Goal: Task Accomplishment & Management: Use online tool/utility

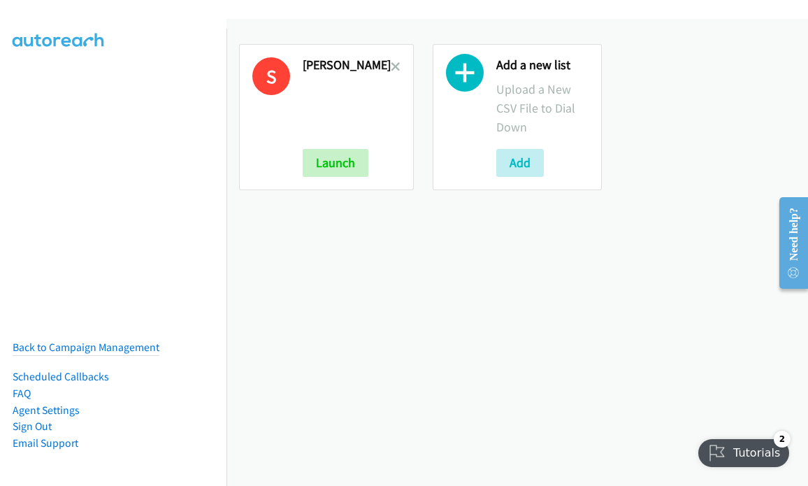
click at [80, 154] on nav "Back to Campaign Management Scheduled Callbacks FAQ Agent Settings Sign Out Com…" at bounding box center [113, 272] width 227 height 486
click at [391, 64] on icon at bounding box center [396, 68] width 10 height 10
click at [391, 67] on icon at bounding box center [396, 68] width 10 height 10
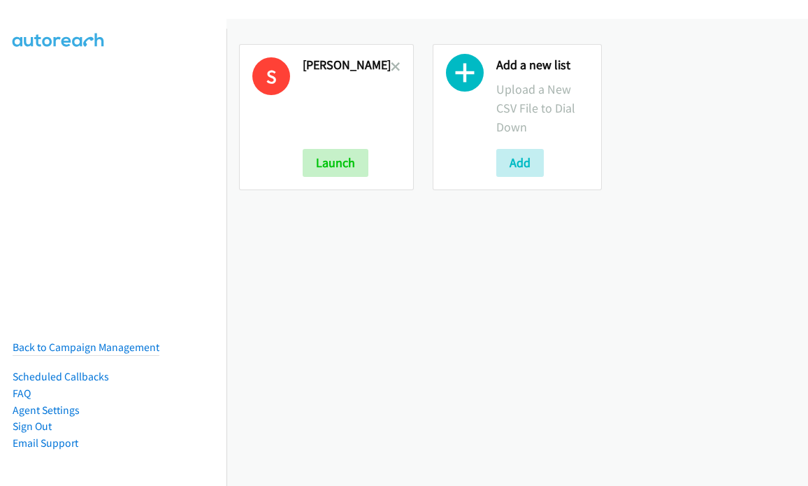
click at [391, 68] on icon at bounding box center [396, 68] width 10 height 10
click at [4, 85] on nav "Back to Campaign Management Scheduled Callbacks FAQ Agent Settings Sign Out Com…" at bounding box center [113, 272] width 227 height 486
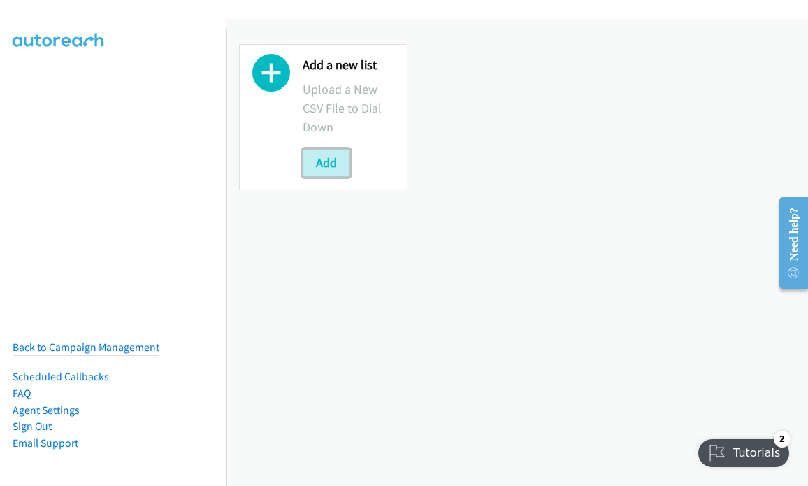
click at [325, 162] on button "Add" at bounding box center [327, 163] width 48 height 28
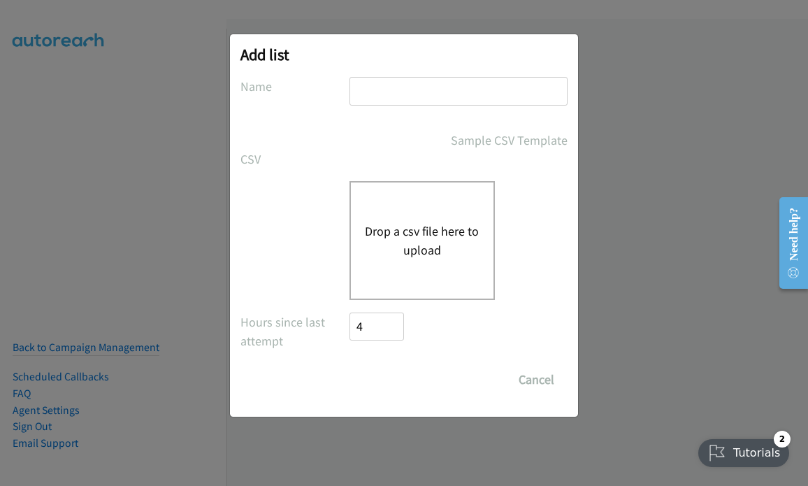
click at [394, 236] on button "Drop a csv file here to upload" at bounding box center [422, 240] width 115 height 38
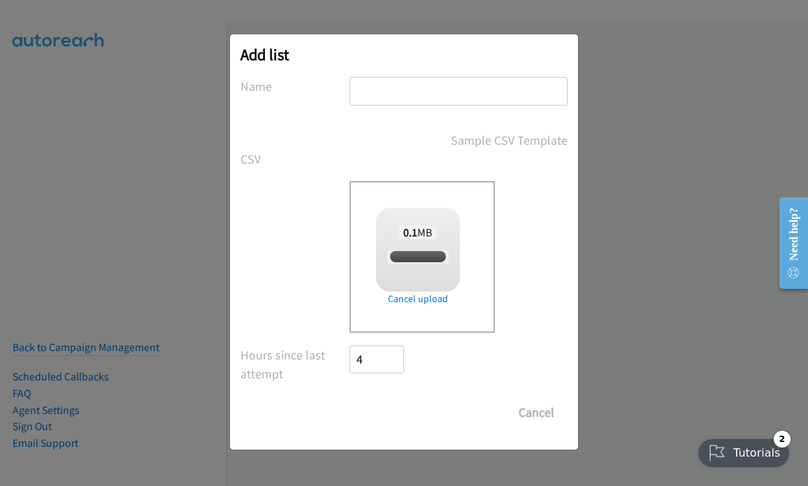
checkbox input "true"
click at [393, 417] on input "Save List" at bounding box center [385, 412] width 73 height 28
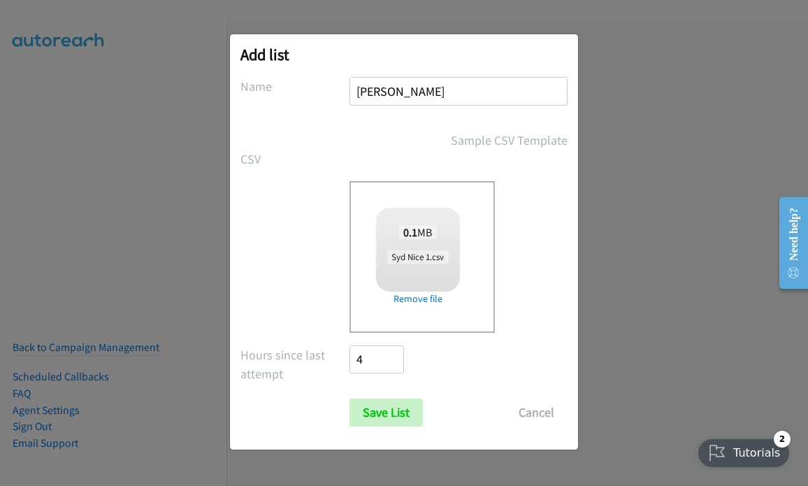
type input "[PERSON_NAME]"
click at [384, 418] on input "Save List" at bounding box center [385, 412] width 73 height 28
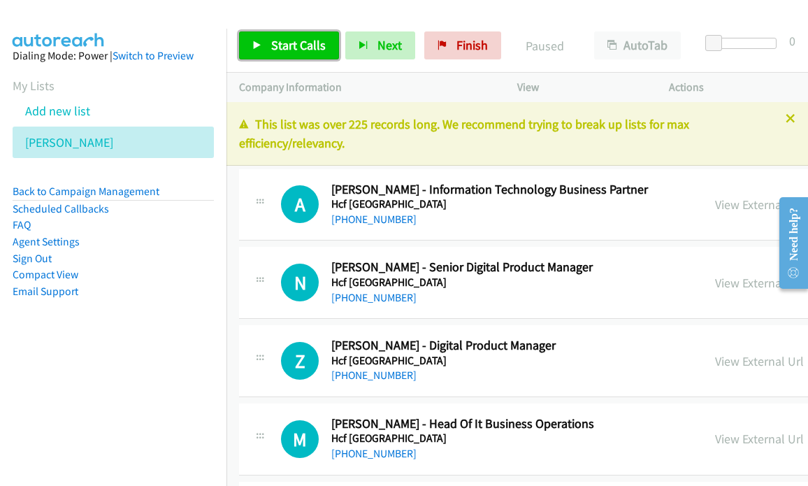
click at [279, 44] on span "Start Calls" at bounding box center [298, 45] width 54 height 16
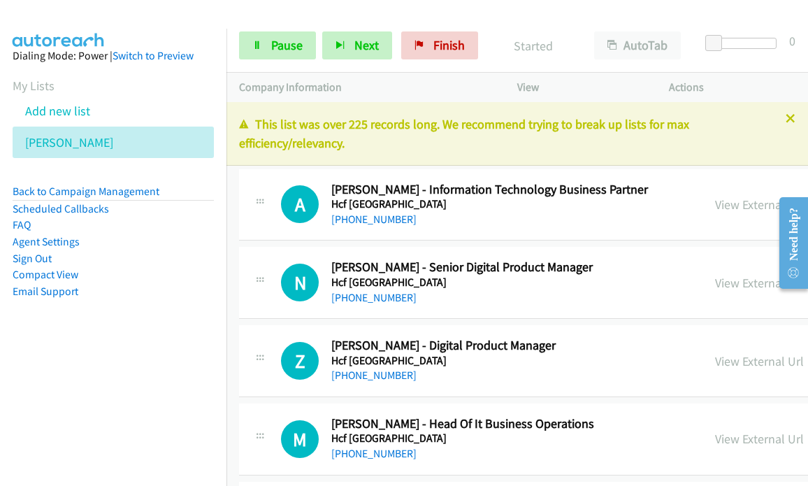
click at [59, 274] on link "Compact View" at bounding box center [46, 274] width 66 height 13
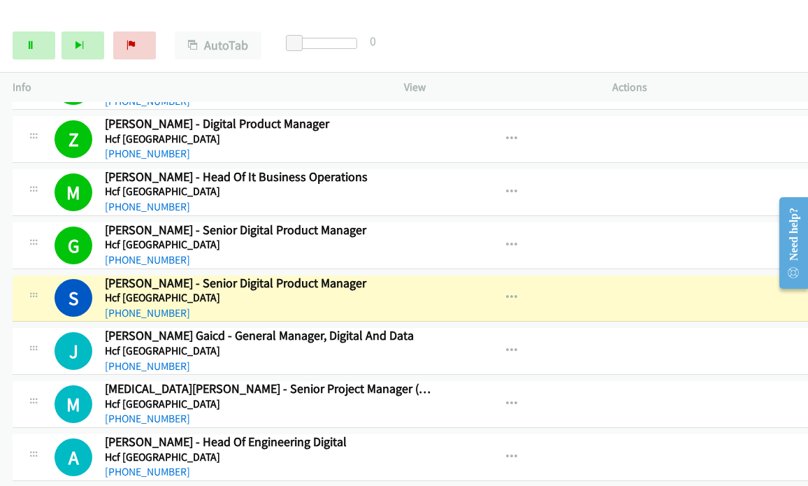
scroll to position [210, 0]
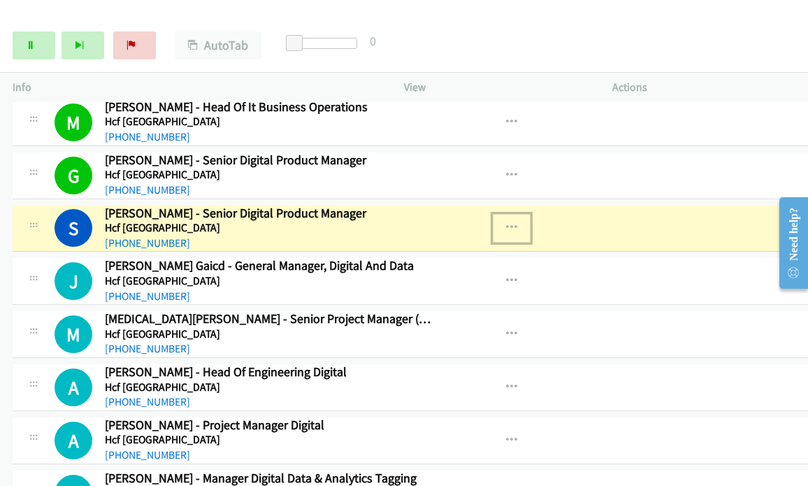
click at [516, 226] on icon "button" at bounding box center [511, 227] width 11 height 11
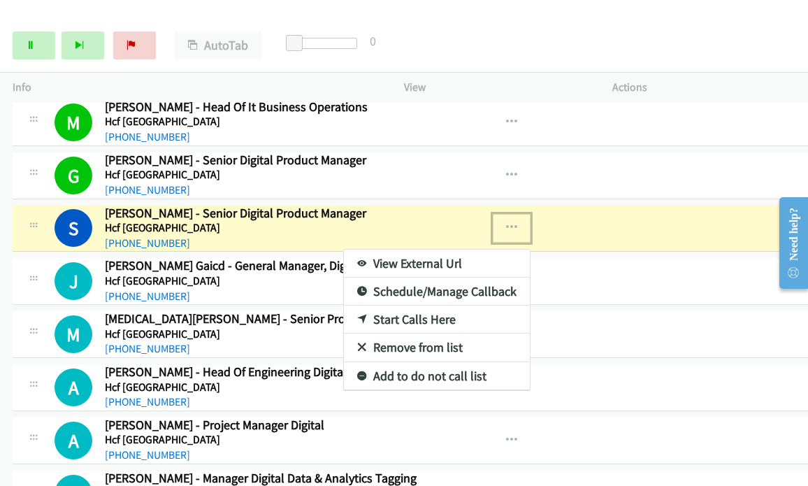
click at [415, 261] on link "View External Url" at bounding box center [437, 263] width 186 height 28
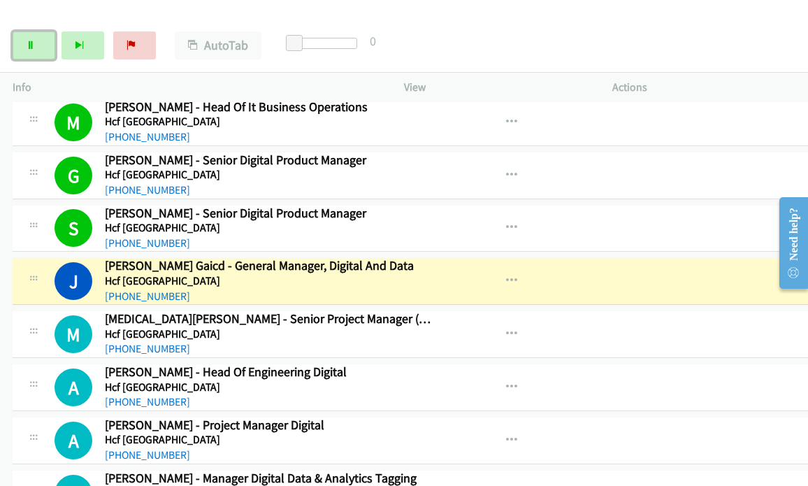
click at [41, 48] on link "Pause" at bounding box center [34, 45] width 43 height 28
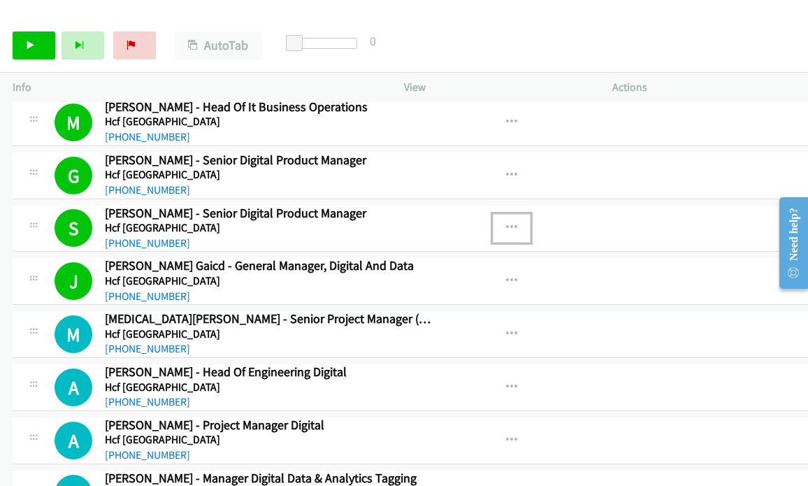
click at [511, 223] on icon "button" at bounding box center [511, 227] width 11 height 11
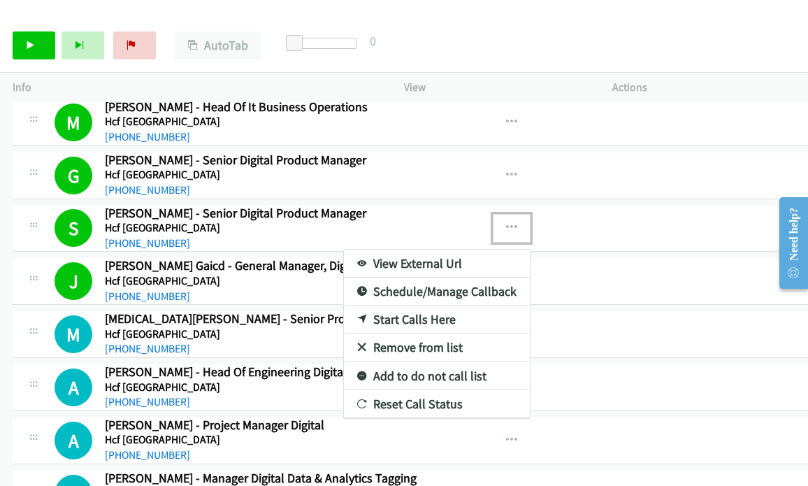
click at [403, 259] on link "View External Url" at bounding box center [437, 263] width 186 height 28
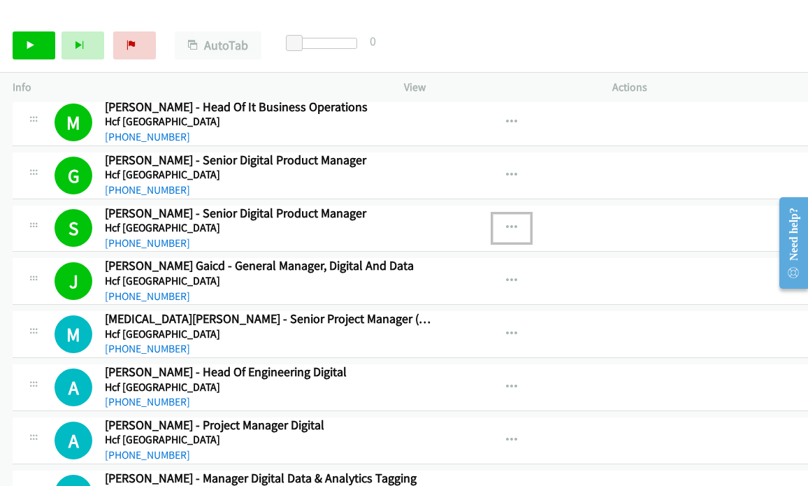
scroll to position [279, 0]
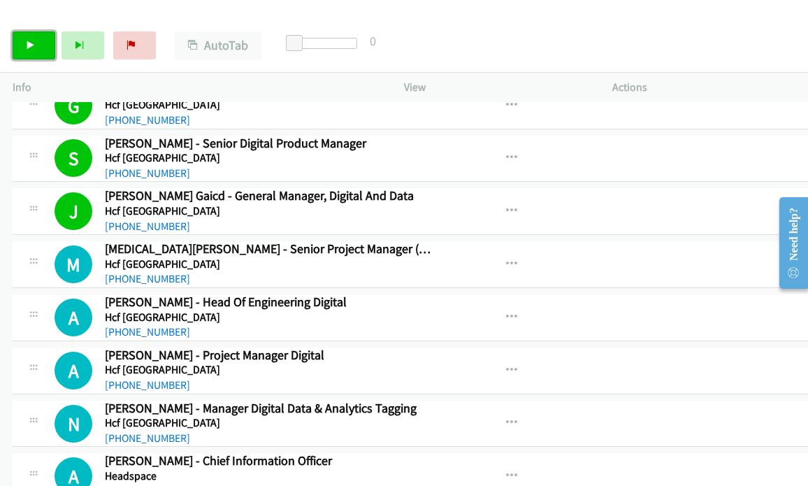
click at [32, 48] on icon at bounding box center [31, 46] width 10 height 10
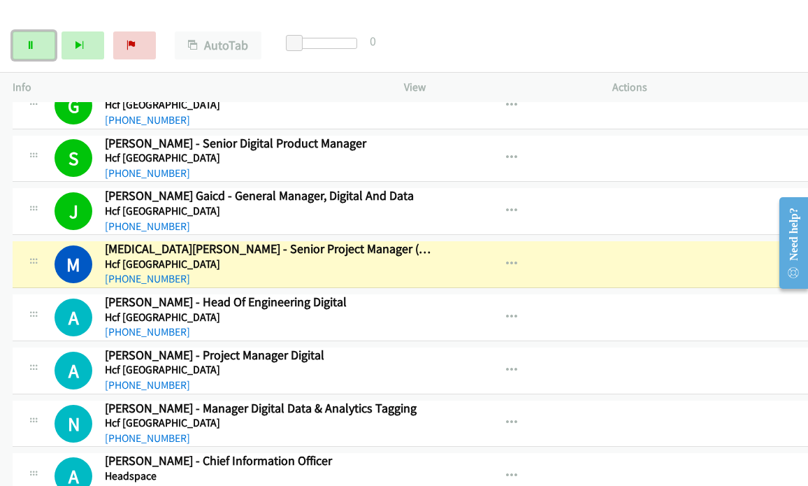
click at [37, 54] on link "Pause" at bounding box center [34, 45] width 43 height 28
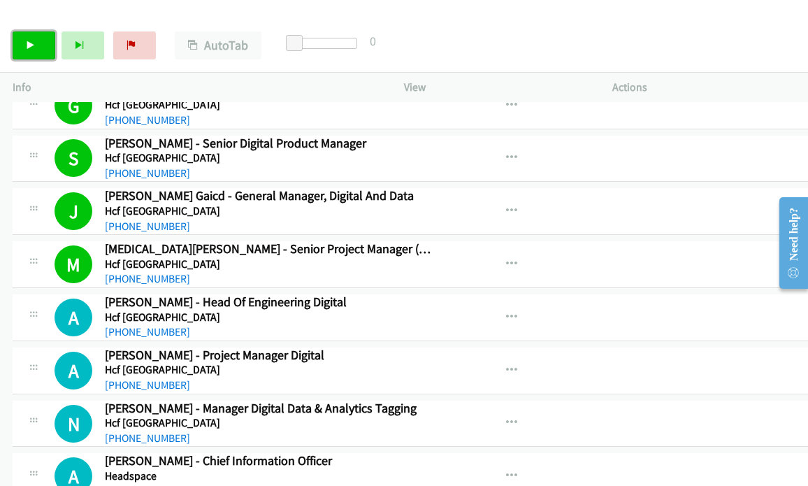
click at [32, 36] on link "Start Calls" at bounding box center [34, 45] width 43 height 28
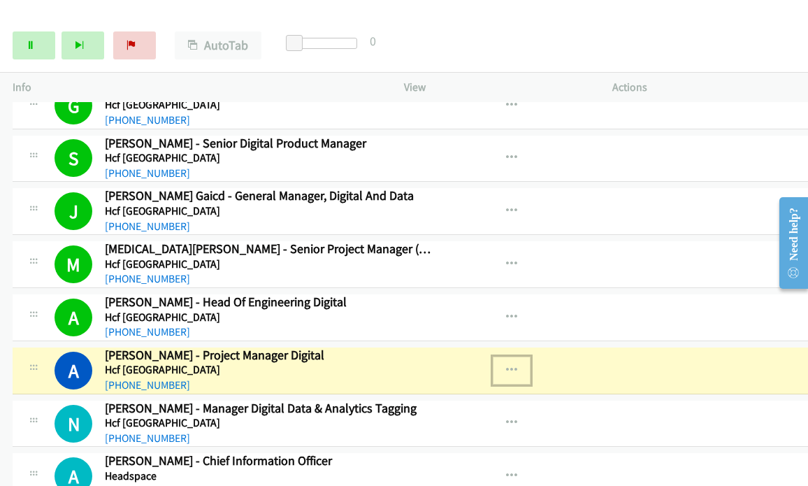
click at [511, 365] on icon "button" at bounding box center [511, 370] width 11 height 11
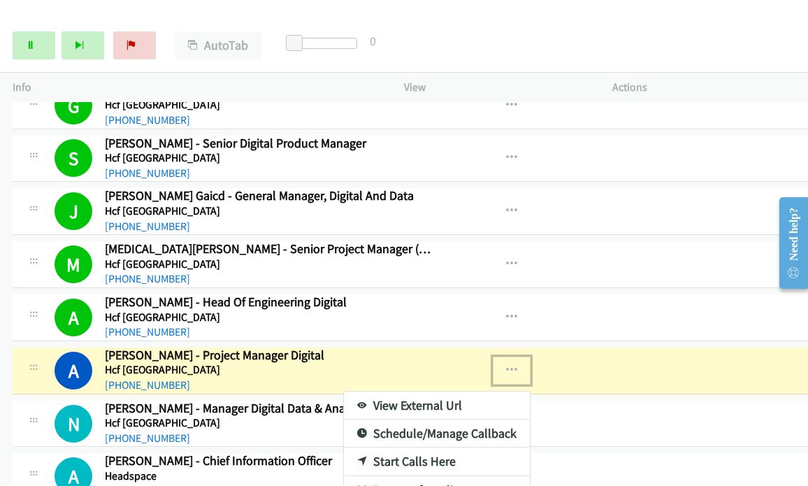
click at [423, 398] on link "View External Url" at bounding box center [437, 405] width 186 height 28
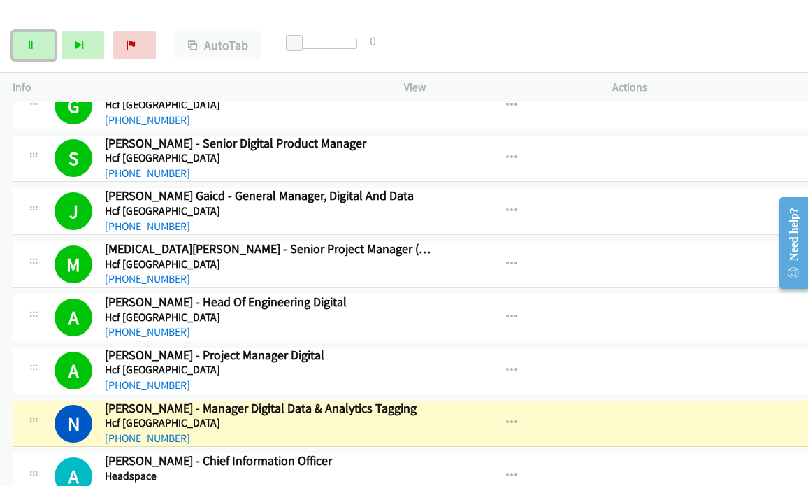
click at [37, 53] on link "Pause" at bounding box center [34, 45] width 43 height 28
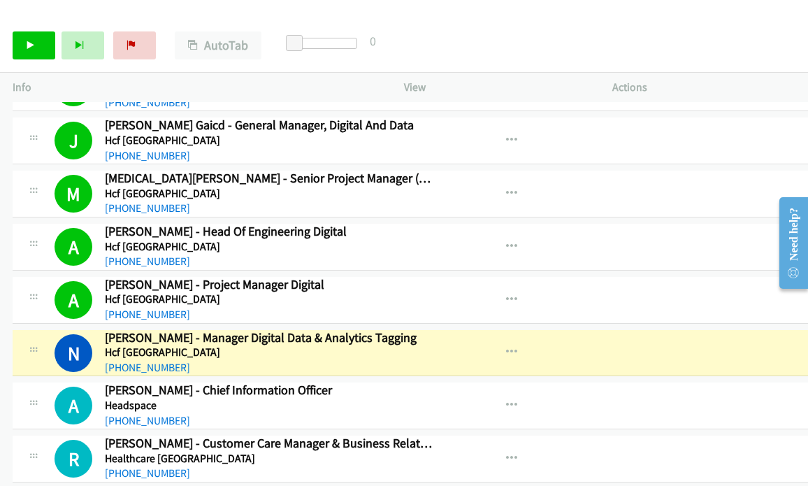
scroll to position [419, 0]
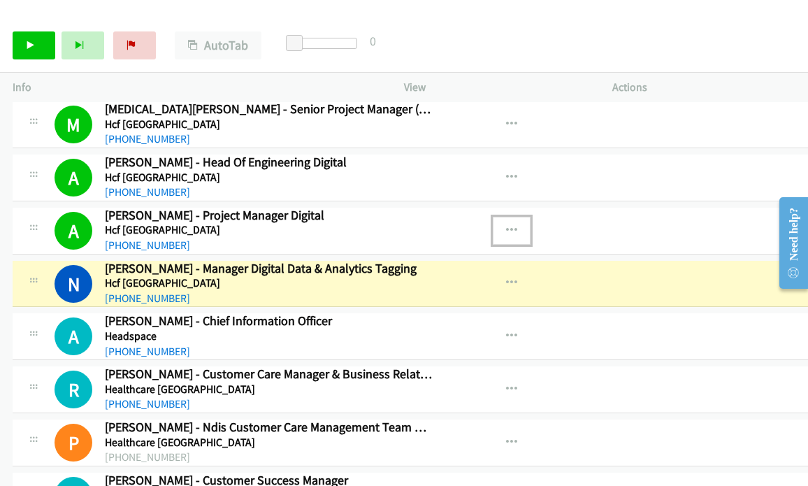
click at [517, 226] on icon "button" at bounding box center [511, 230] width 11 height 11
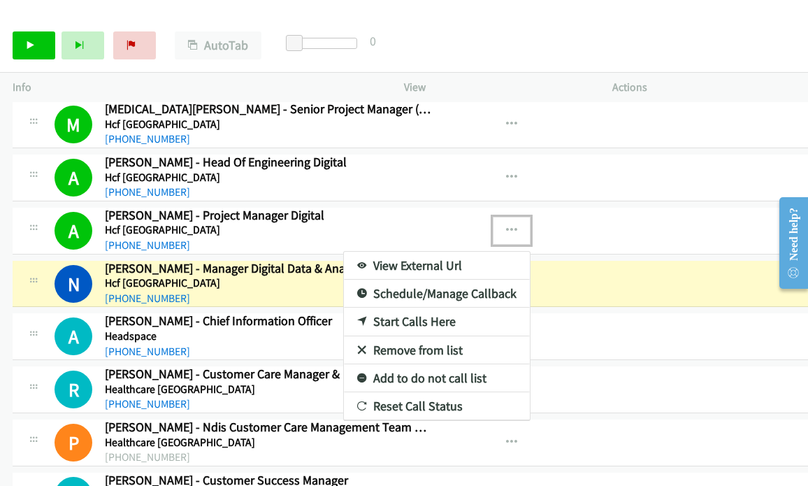
click at [395, 266] on link "View External Url" at bounding box center [437, 266] width 186 height 28
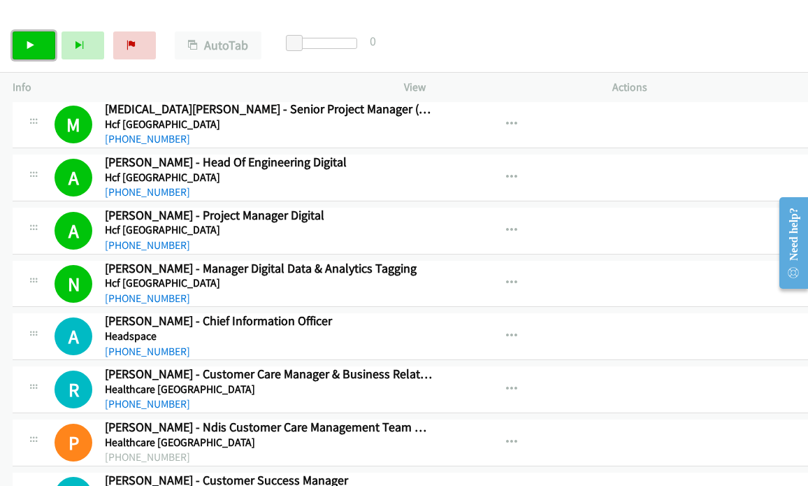
click at [27, 52] on link "Start Calls" at bounding box center [34, 45] width 43 height 28
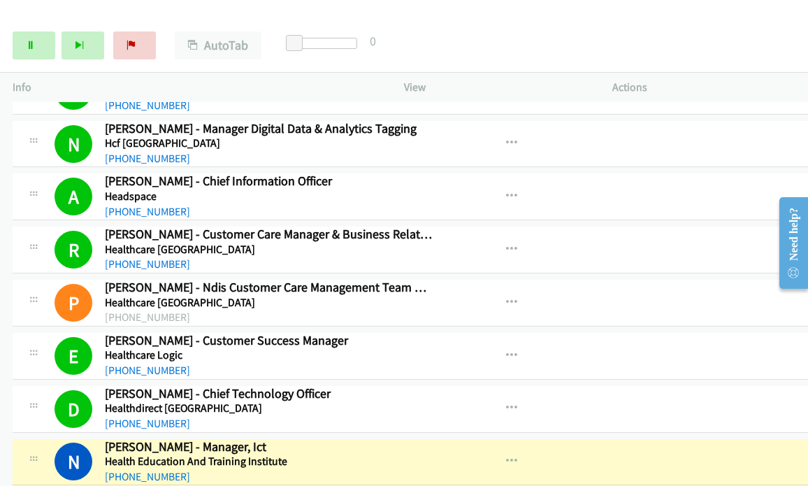
scroll to position [629, 0]
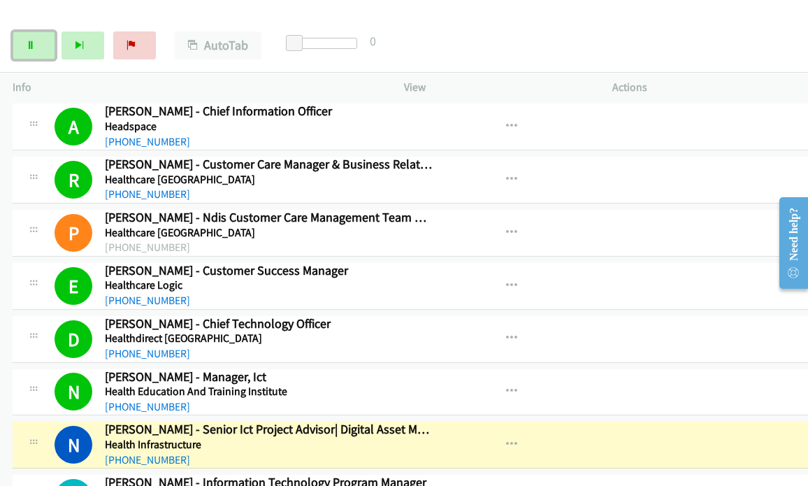
click at [29, 44] on icon at bounding box center [31, 46] width 10 height 10
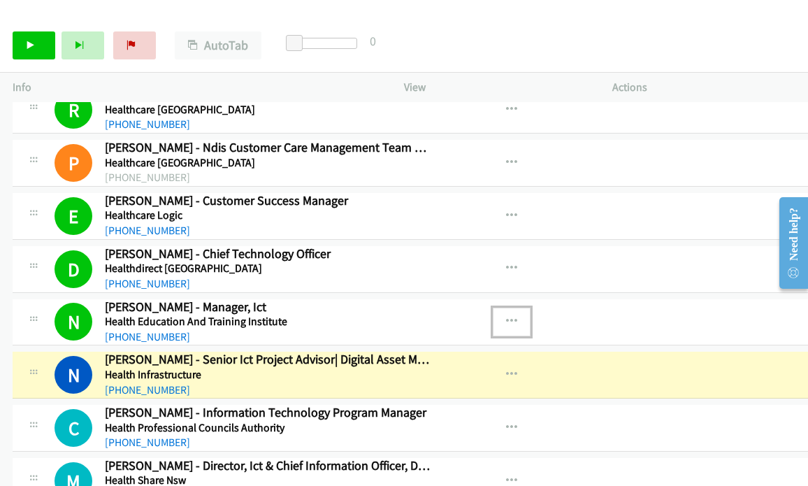
click at [515, 316] on icon "button" at bounding box center [511, 321] width 11 height 11
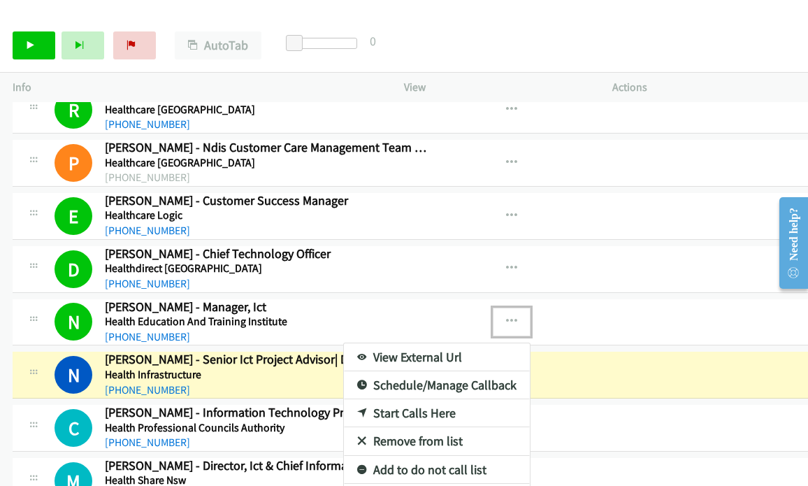
click at [407, 347] on link "View External Url" at bounding box center [437, 357] width 186 height 28
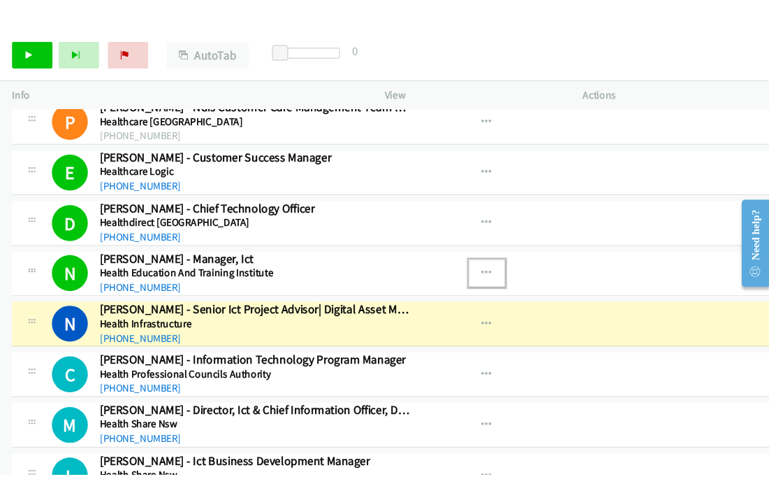
scroll to position [769, 0]
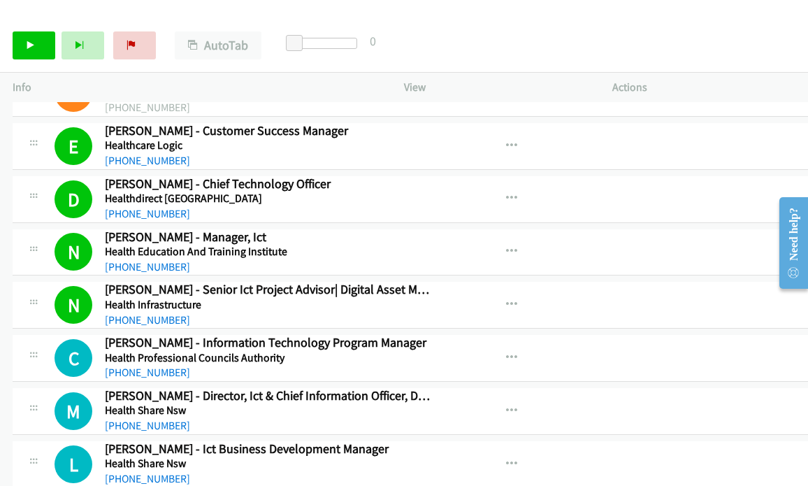
click at [68, 11] on img at bounding box center [58, 24] width 105 height 49
click at [511, 299] on icon "button" at bounding box center [511, 304] width 11 height 11
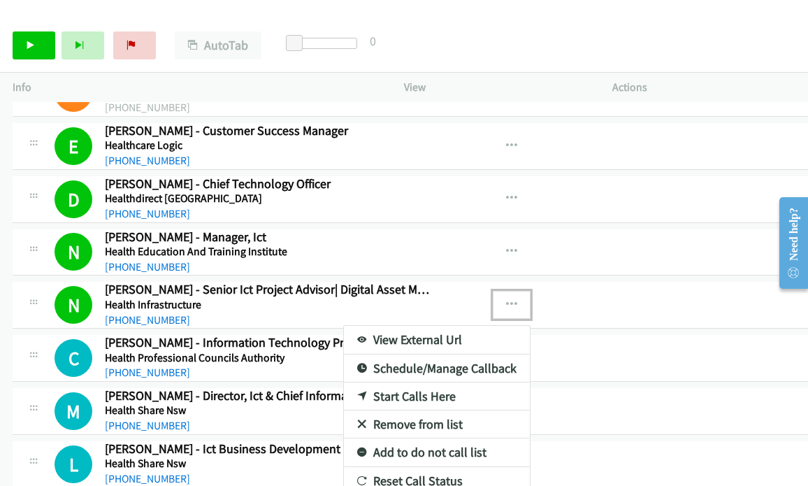
click at [414, 333] on link "View External Url" at bounding box center [437, 340] width 186 height 28
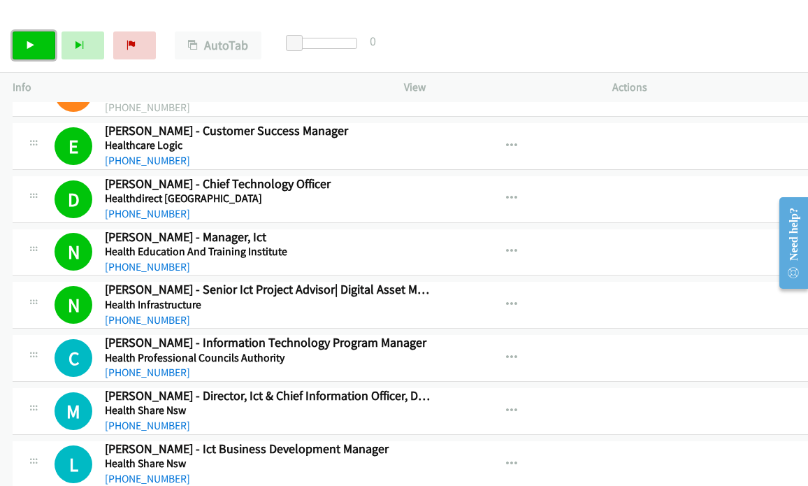
click at [40, 44] on link "Start Calls" at bounding box center [34, 45] width 43 height 28
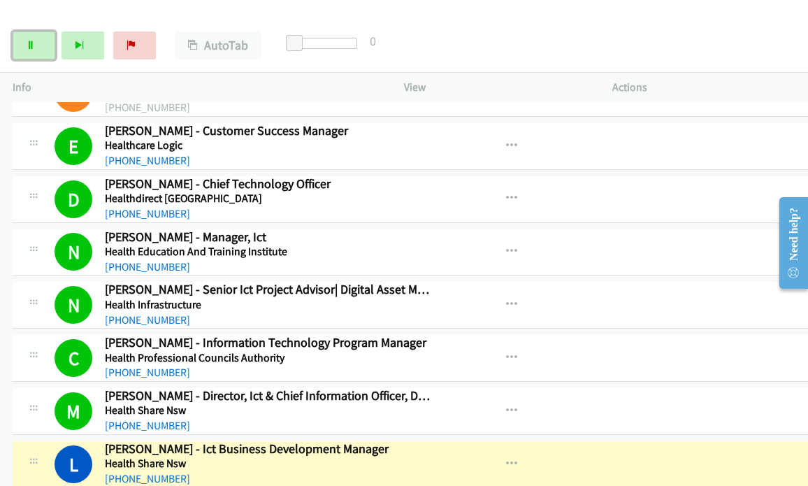
click at [22, 43] on link "Pause" at bounding box center [34, 45] width 43 height 28
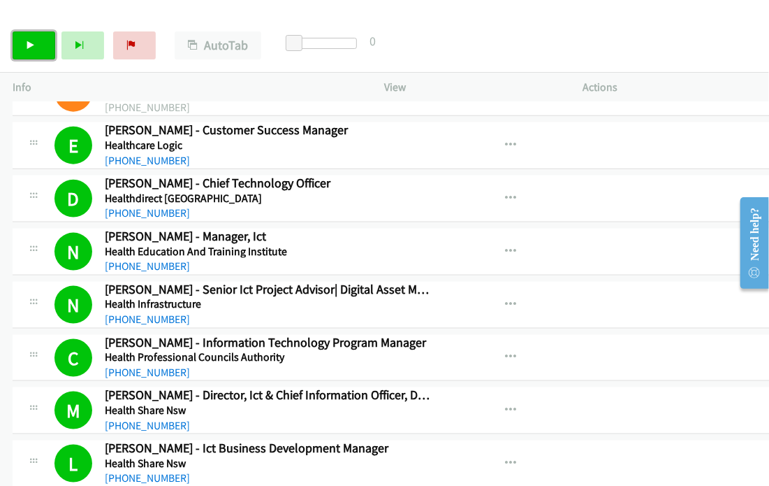
click at [41, 44] on link "Start Calls" at bounding box center [34, 45] width 43 height 28
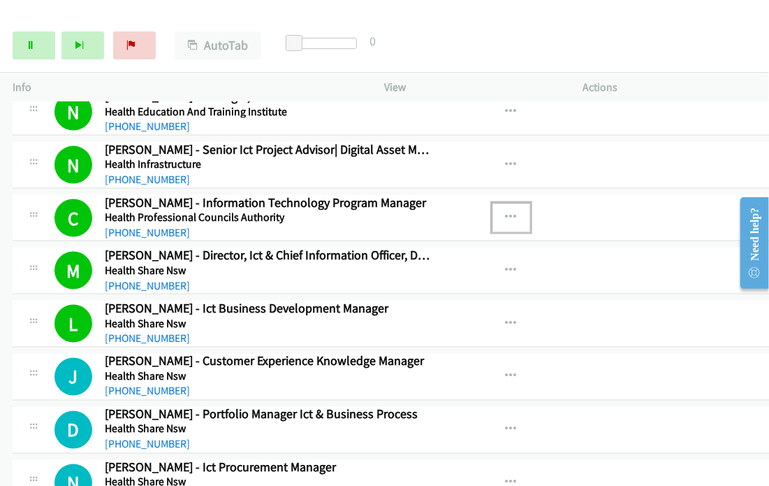
click at [514, 212] on icon "button" at bounding box center [511, 217] width 11 height 11
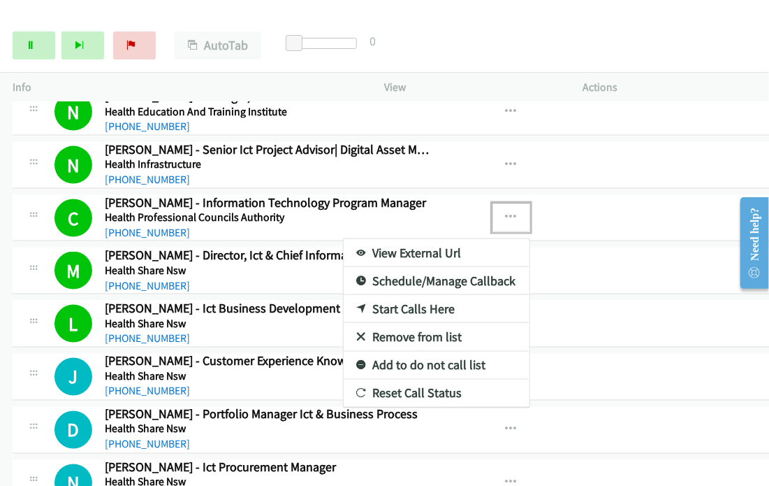
click at [453, 241] on link "View External Url" at bounding box center [437, 253] width 186 height 28
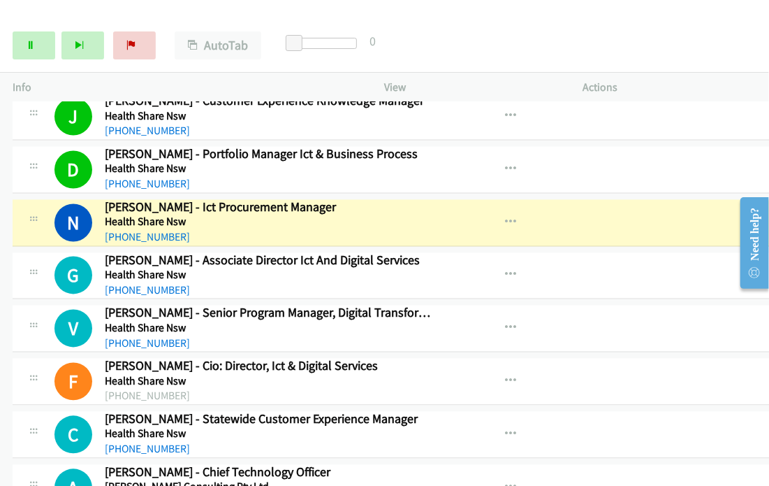
scroll to position [1188, 0]
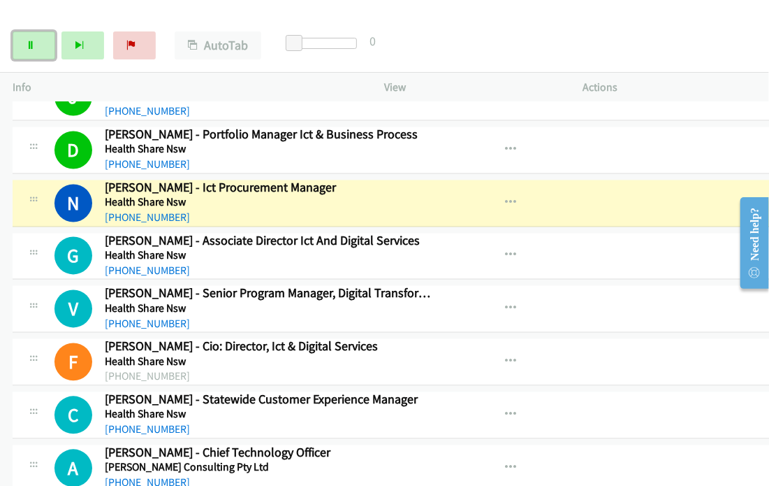
click at [30, 45] on icon at bounding box center [31, 46] width 10 height 10
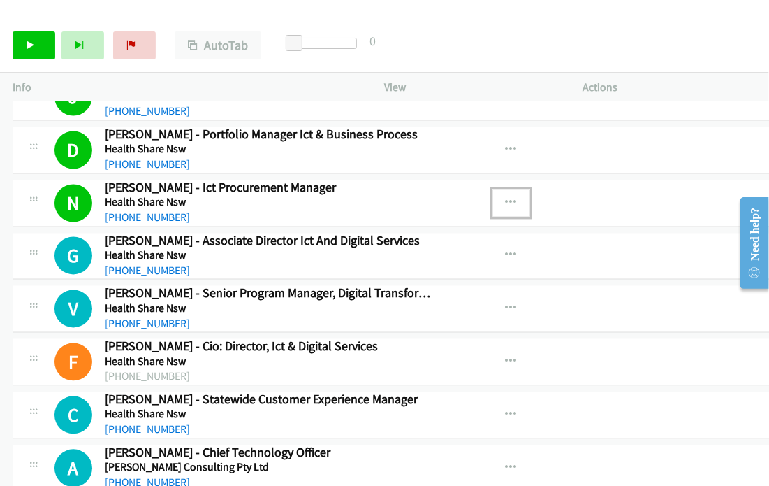
click at [512, 198] on icon "button" at bounding box center [511, 203] width 11 height 11
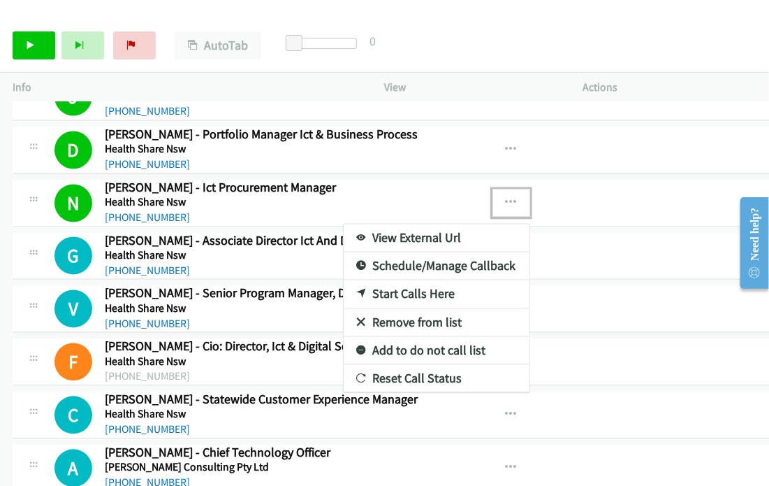
click at [397, 233] on link "View External Url" at bounding box center [437, 238] width 186 height 28
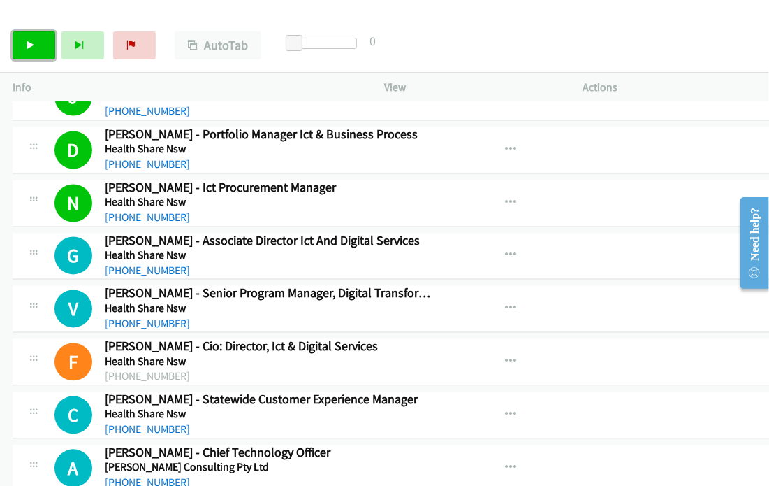
click at [37, 48] on link "Start Calls" at bounding box center [34, 45] width 43 height 28
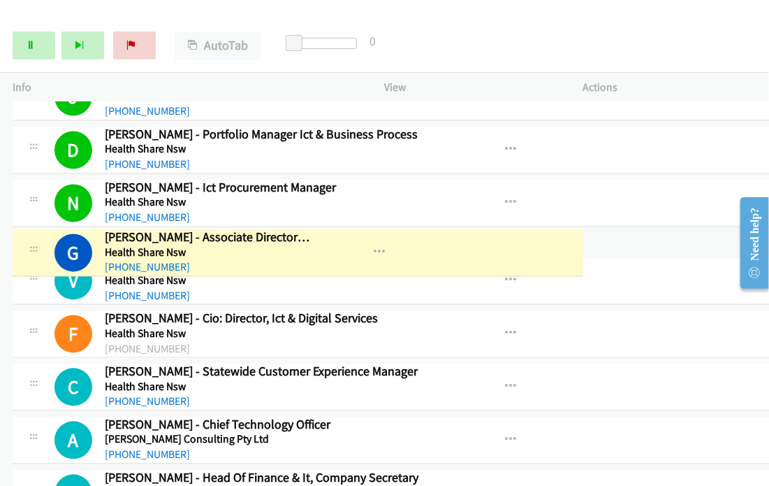
drag, startPoint x: 195, startPoint y: 231, endPoint x: 546, endPoint y: 62, distance: 390.0
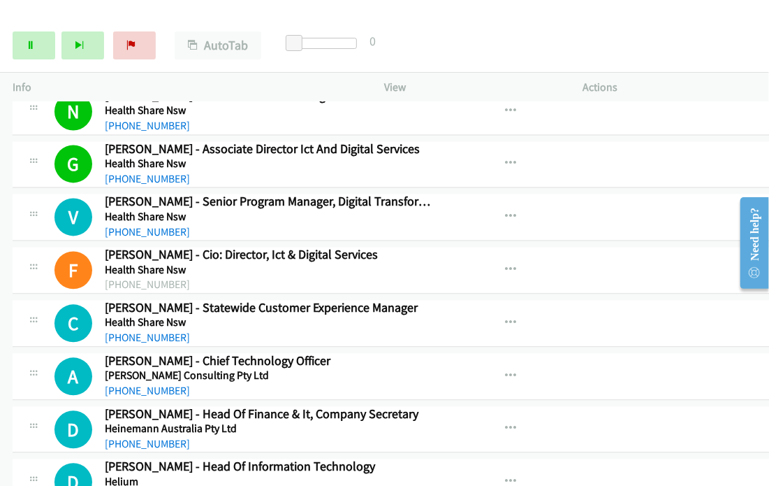
scroll to position [1258, 0]
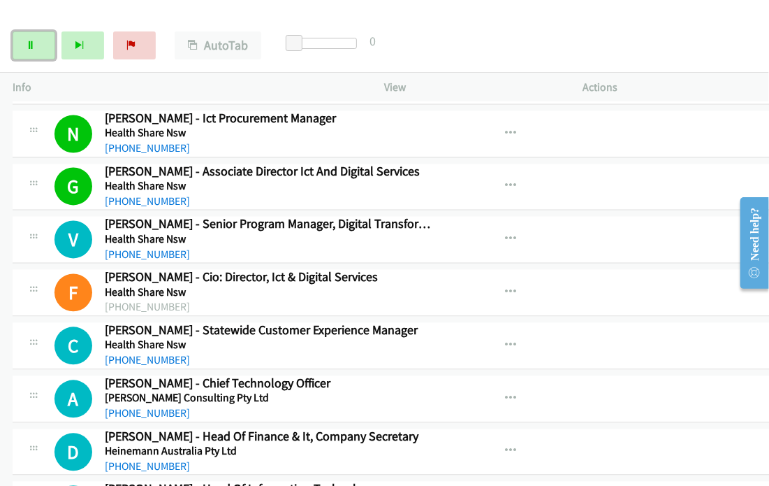
click at [31, 59] on link "Pause" at bounding box center [34, 45] width 43 height 28
click at [37, 41] on link "Start Calls" at bounding box center [34, 45] width 43 height 28
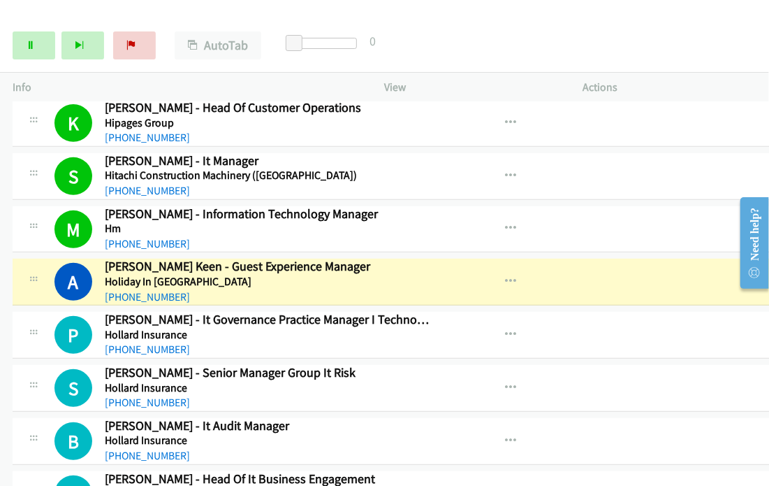
scroll to position [2588, 0]
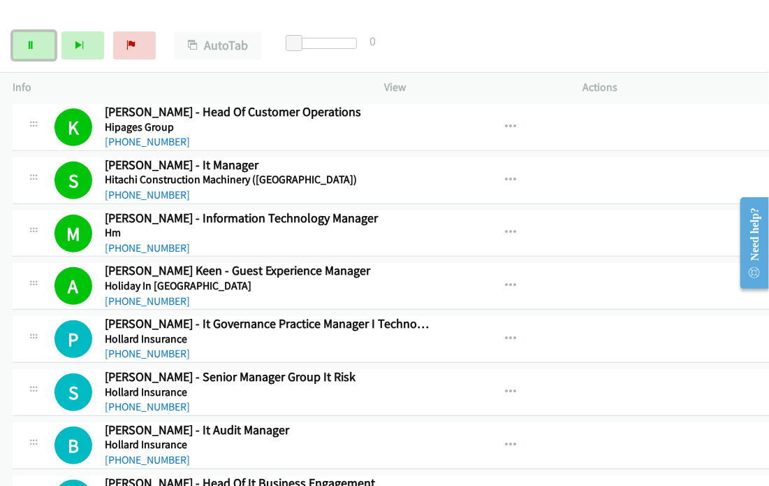
click at [29, 41] on icon at bounding box center [31, 46] width 10 height 10
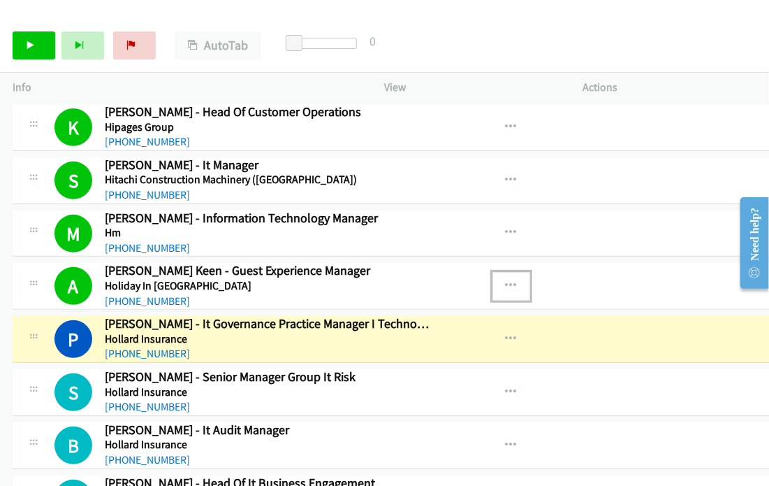
click at [508, 280] on icon "button" at bounding box center [511, 285] width 11 height 11
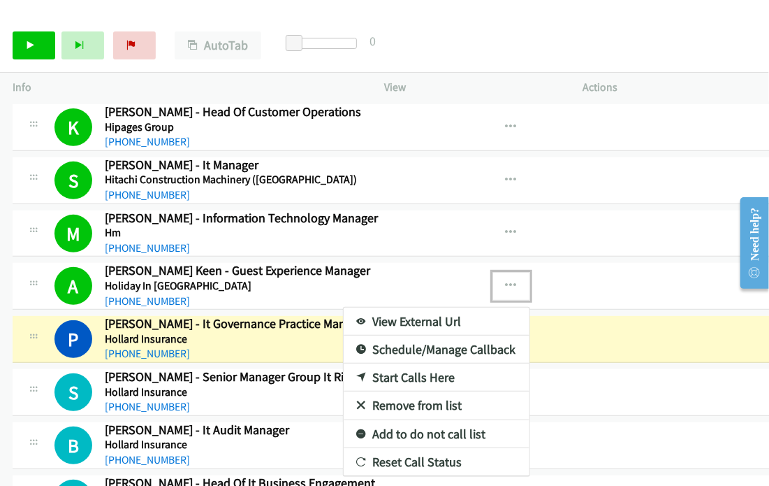
click at [394, 307] on link "View External Url" at bounding box center [437, 321] width 186 height 28
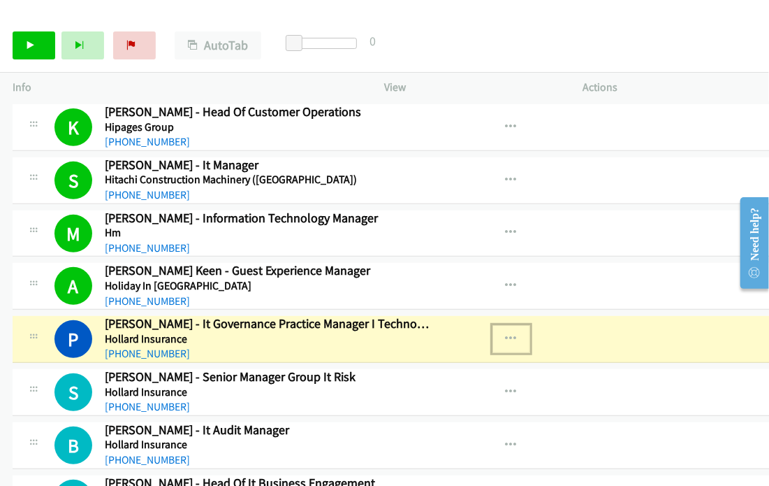
click at [515, 333] on icon "button" at bounding box center [511, 338] width 11 height 11
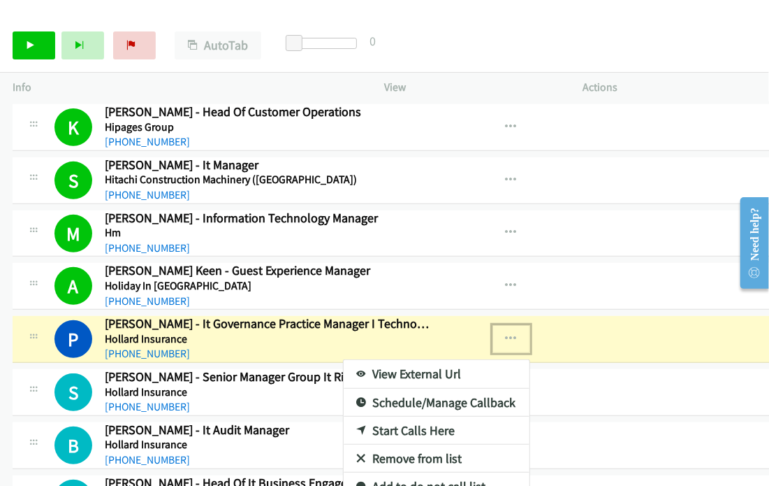
click at [447, 360] on link "View External Url" at bounding box center [437, 374] width 186 height 28
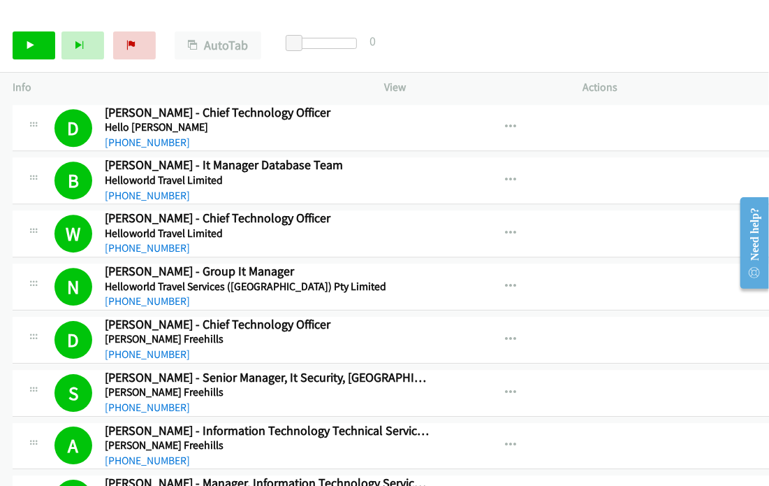
scroll to position [1749, 0]
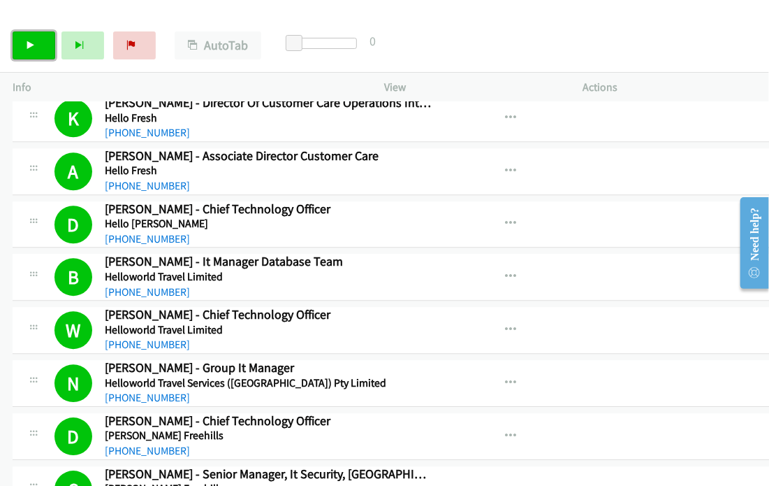
click at [31, 47] on icon at bounding box center [31, 46] width 10 height 10
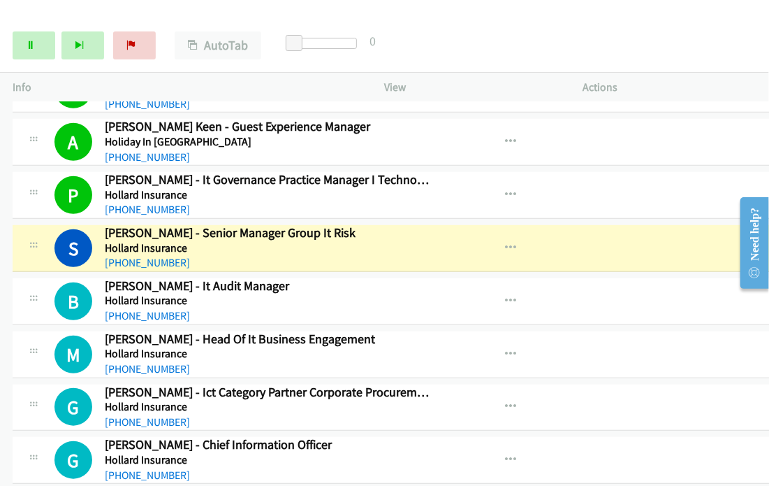
scroll to position [2797, 0]
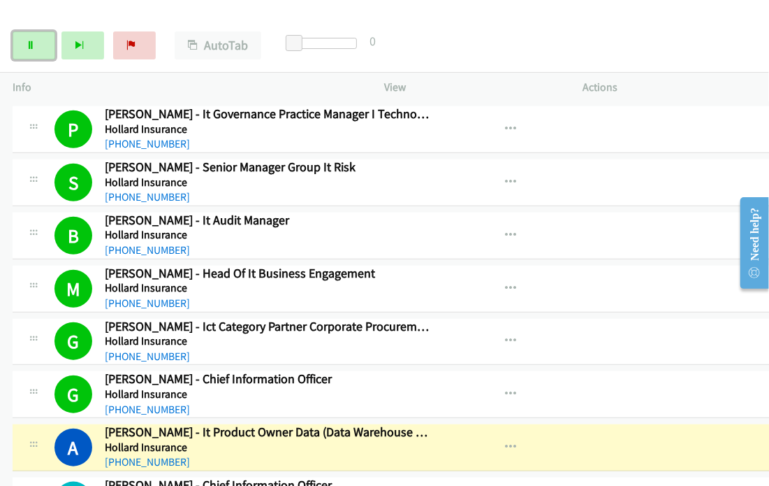
click at [29, 45] on icon at bounding box center [31, 46] width 10 height 10
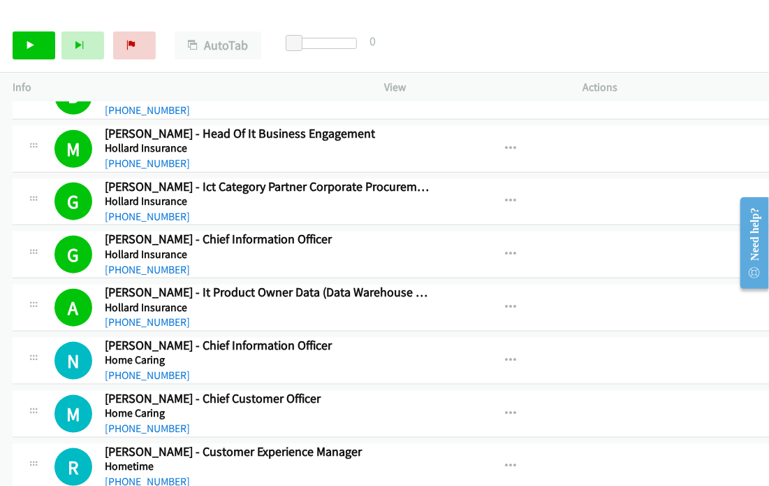
scroll to position [3007, 0]
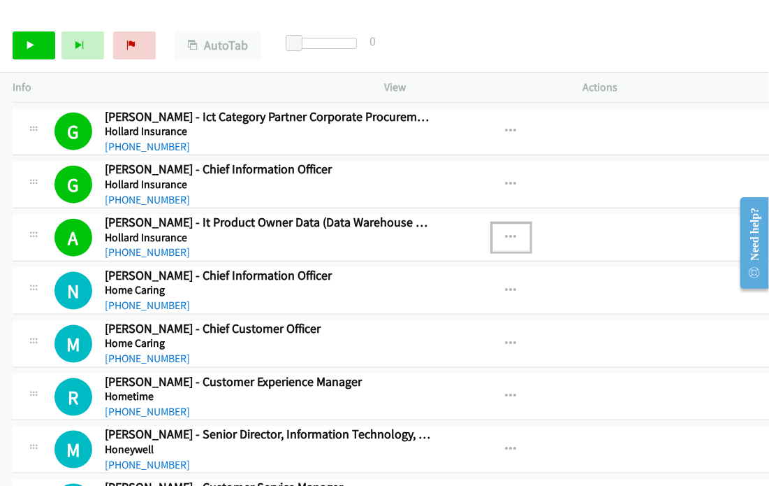
click at [512, 232] on icon "button" at bounding box center [511, 237] width 11 height 11
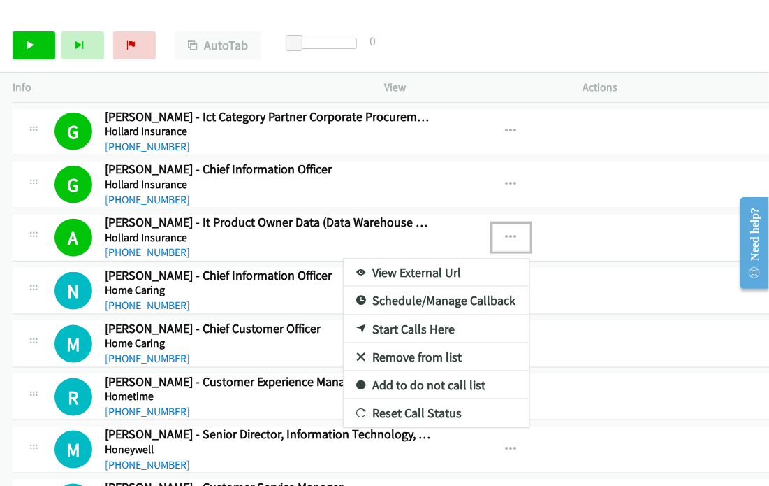
click at [426, 259] on link "View External Url" at bounding box center [437, 273] width 186 height 28
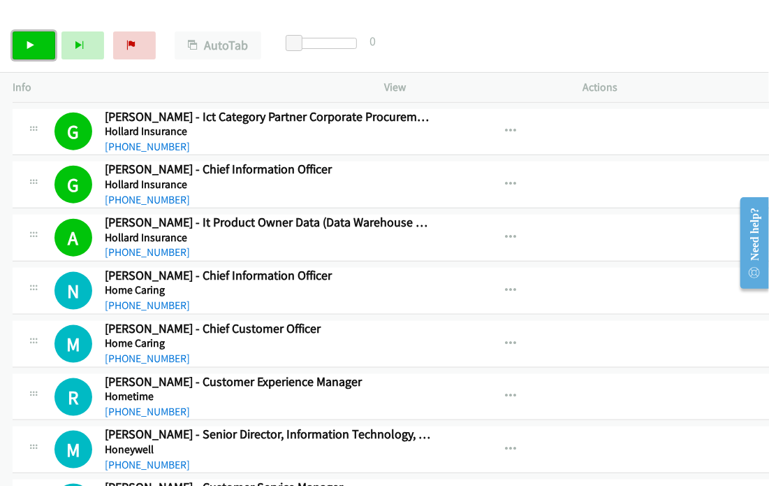
click at [22, 55] on link "Start Calls" at bounding box center [34, 45] width 43 height 28
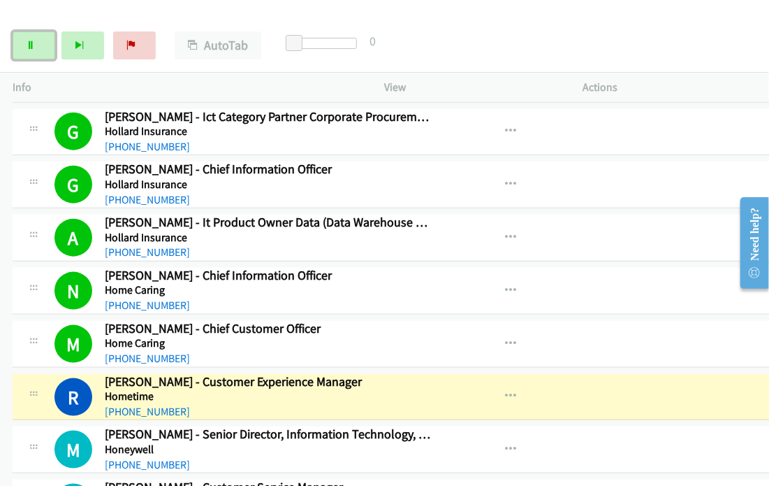
click at [29, 48] on icon at bounding box center [31, 46] width 10 height 10
click at [516, 338] on icon "button" at bounding box center [511, 343] width 11 height 11
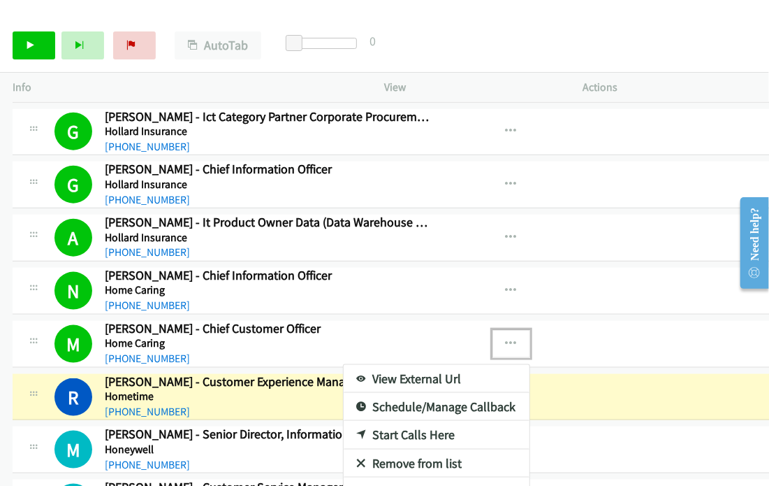
click at [579, 384] on div at bounding box center [384, 243] width 769 height 486
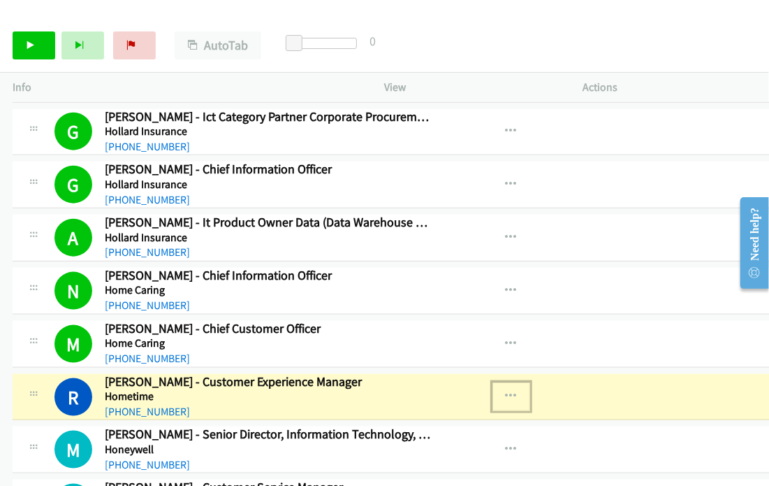
click at [513, 391] on icon "button" at bounding box center [511, 396] width 11 height 11
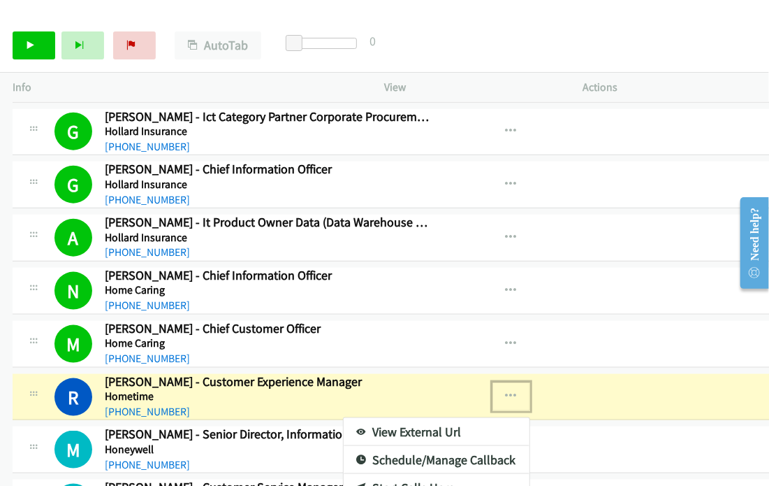
click at [451, 418] on link "View External Url" at bounding box center [437, 432] width 186 height 28
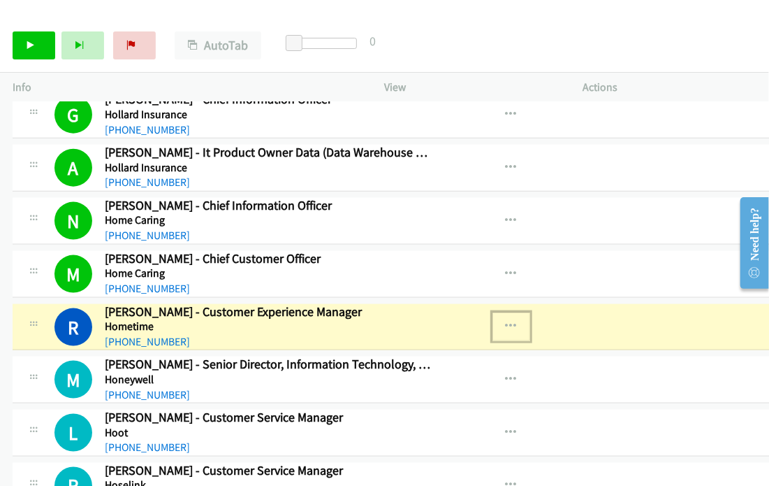
scroll to position [3147, 0]
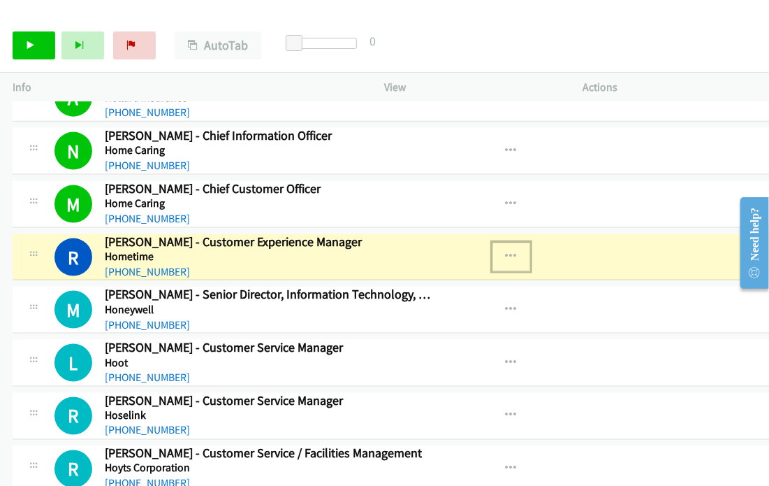
click at [511, 251] on icon "button" at bounding box center [511, 256] width 11 height 11
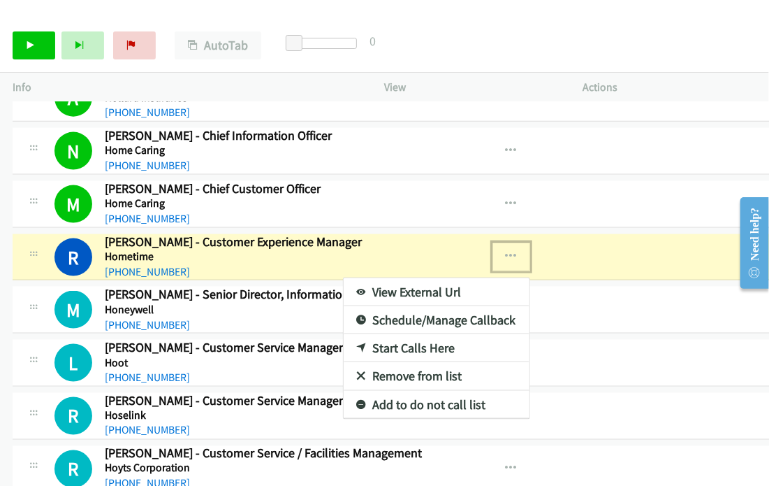
click at [452, 278] on link "View External Url" at bounding box center [437, 292] width 186 height 28
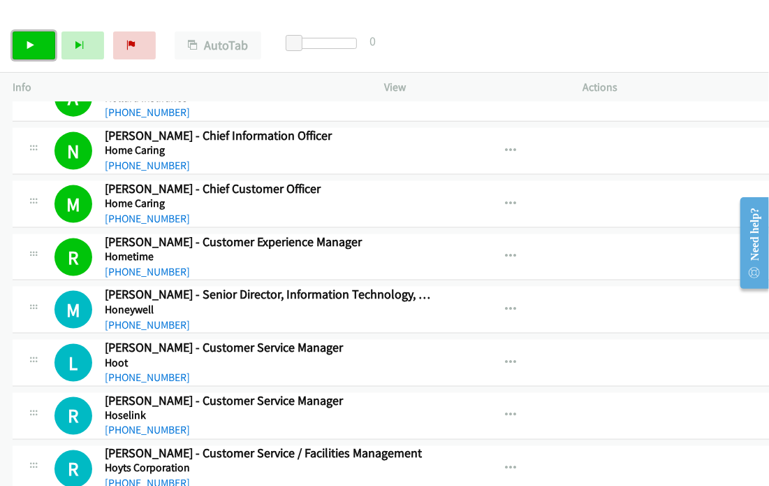
click at [21, 51] on link "Start Calls" at bounding box center [34, 45] width 43 height 28
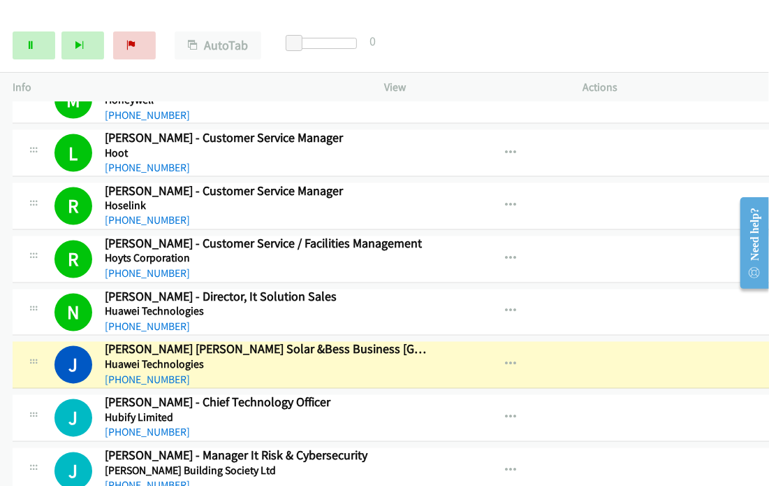
scroll to position [3426, 0]
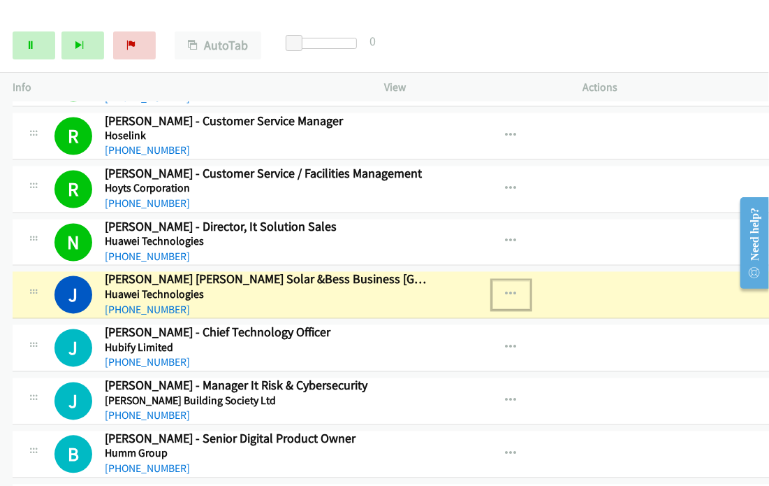
click at [513, 289] on icon "button" at bounding box center [511, 294] width 11 height 11
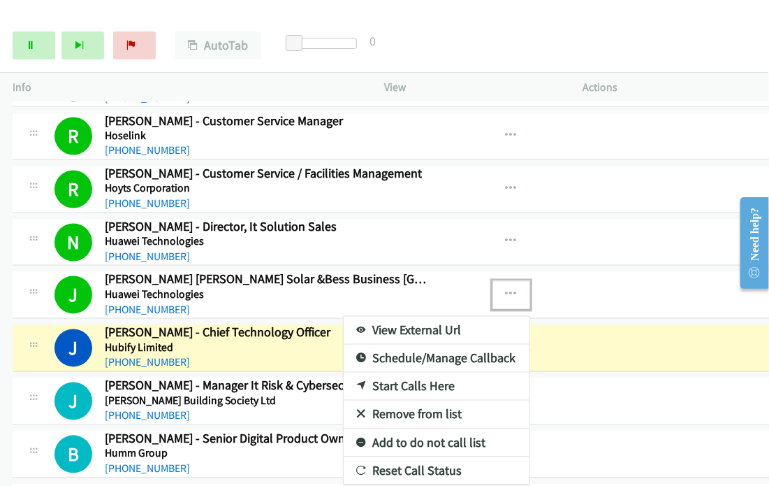
click at [28, 52] on div at bounding box center [384, 243] width 769 height 486
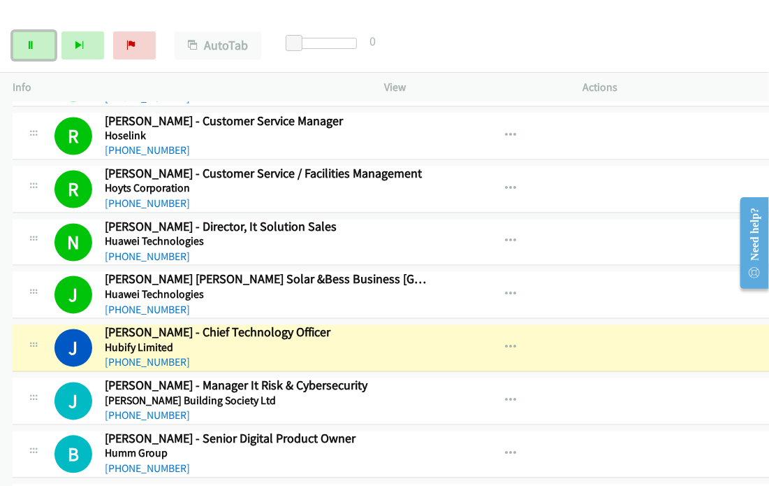
click at [31, 48] on icon at bounding box center [31, 46] width 10 height 10
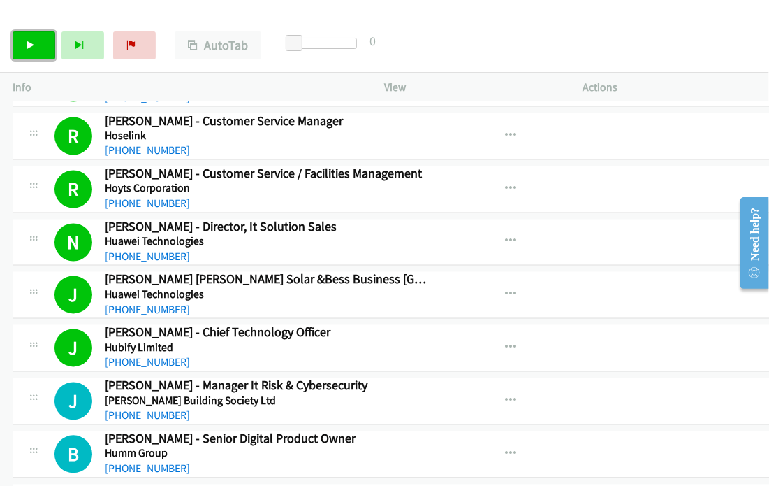
click at [36, 48] on link "Start Calls" at bounding box center [34, 45] width 43 height 28
click at [514, 289] on icon "button" at bounding box center [511, 294] width 11 height 11
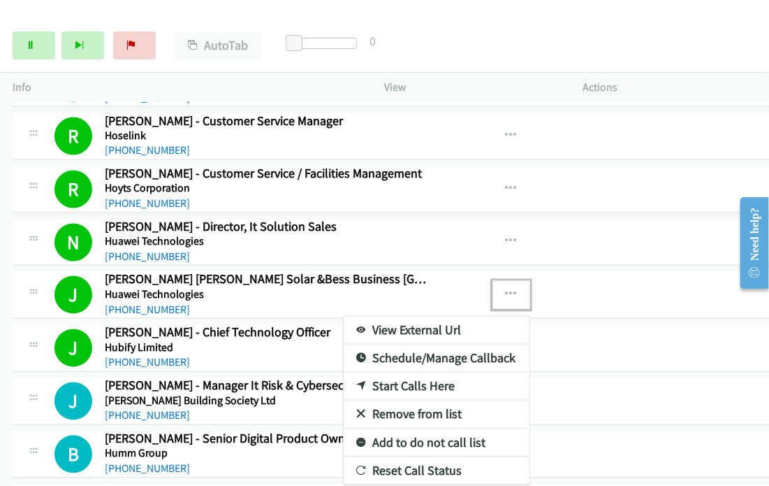
click at [444, 316] on link "View External Url" at bounding box center [437, 330] width 186 height 28
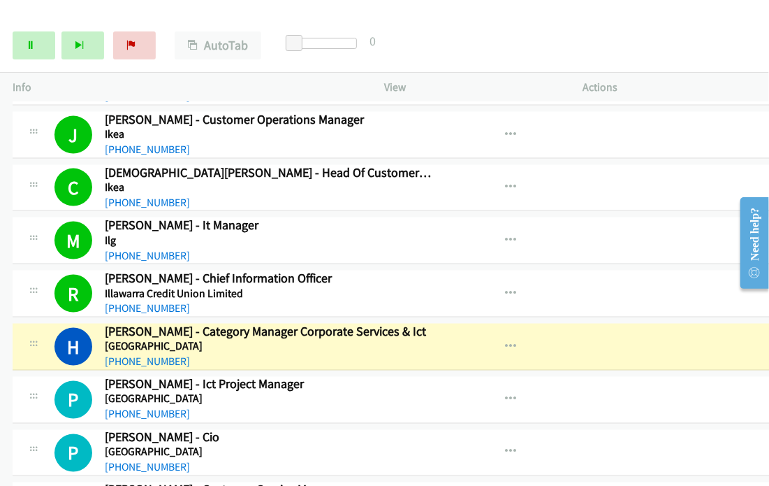
scroll to position [5494, 0]
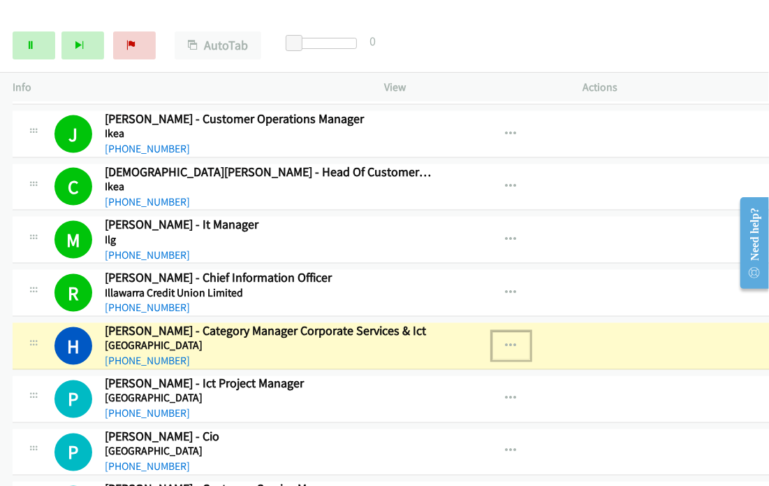
click at [511, 340] on icon "button" at bounding box center [511, 345] width 11 height 11
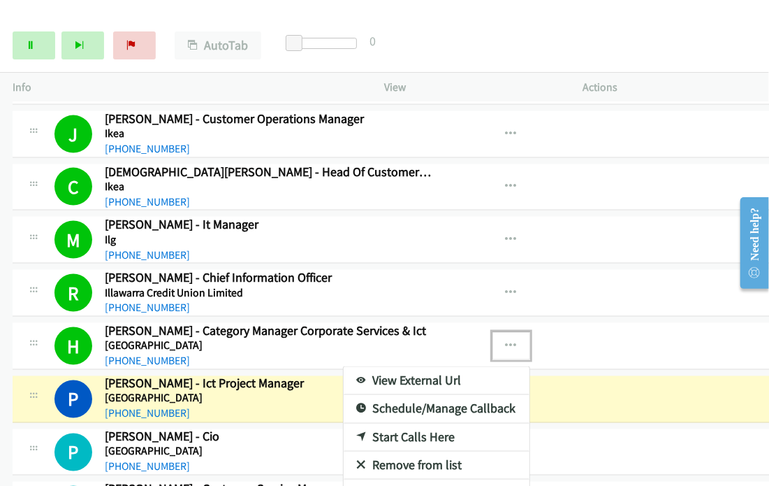
click at [511, 316] on div at bounding box center [384, 243] width 769 height 486
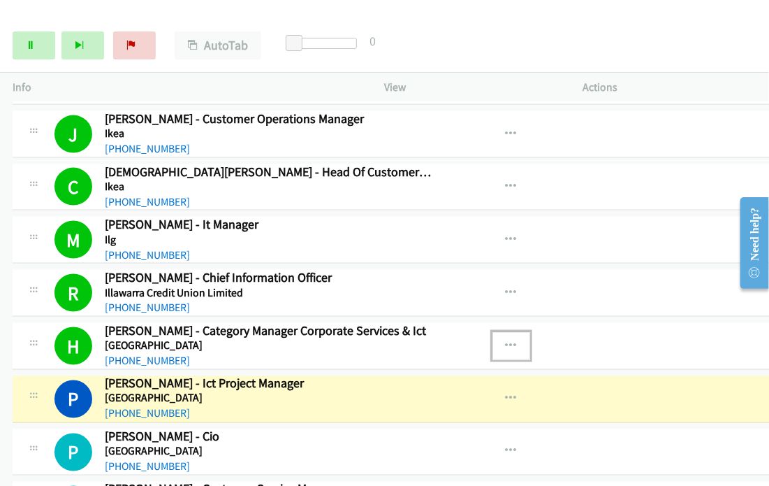
click at [511, 340] on icon "button" at bounding box center [511, 345] width 11 height 11
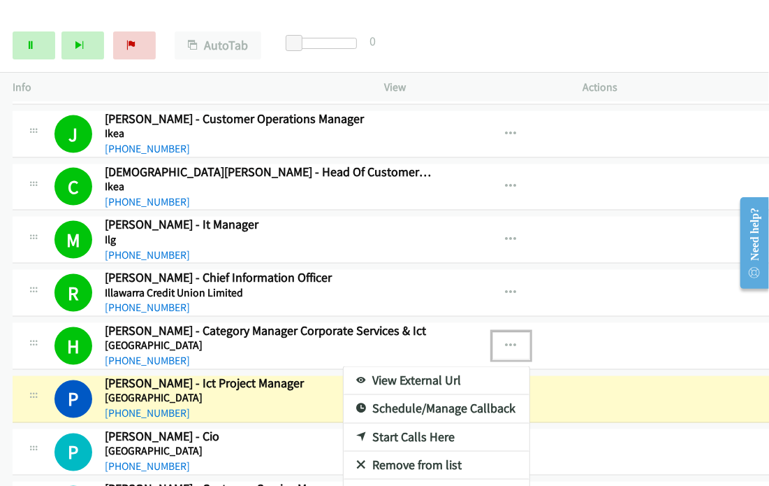
click at [405, 367] on link "View External Url" at bounding box center [437, 381] width 186 height 28
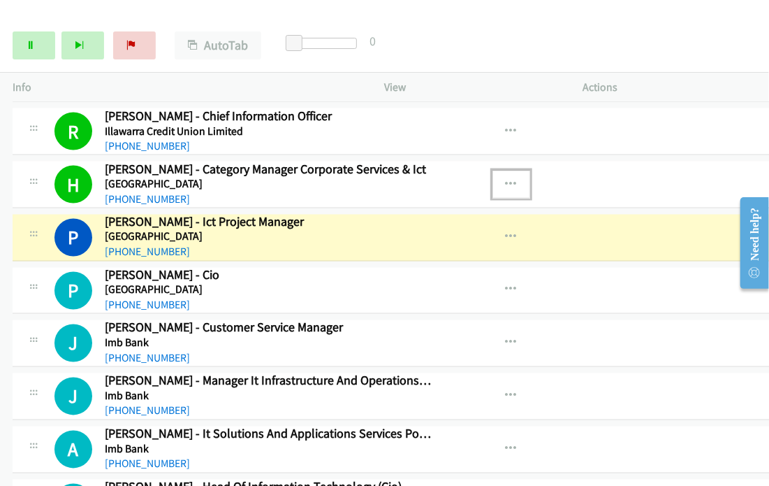
scroll to position [5634, 0]
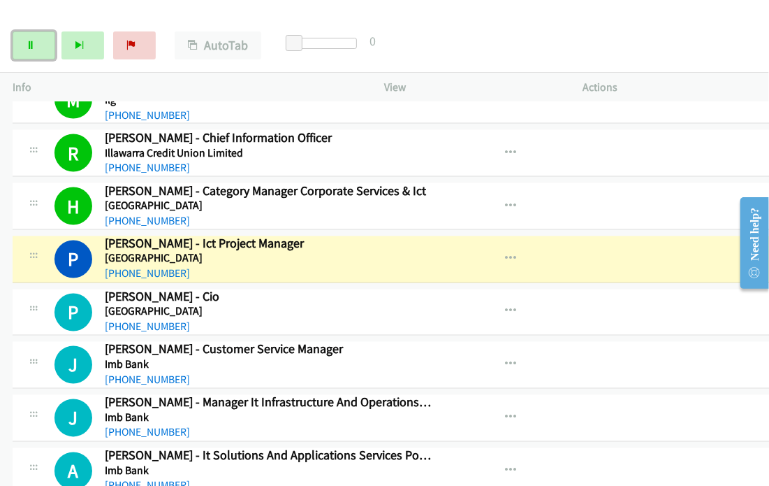
click at [21, 45] on link "Pause" at bounding box center [34, 45] width 43 height 28
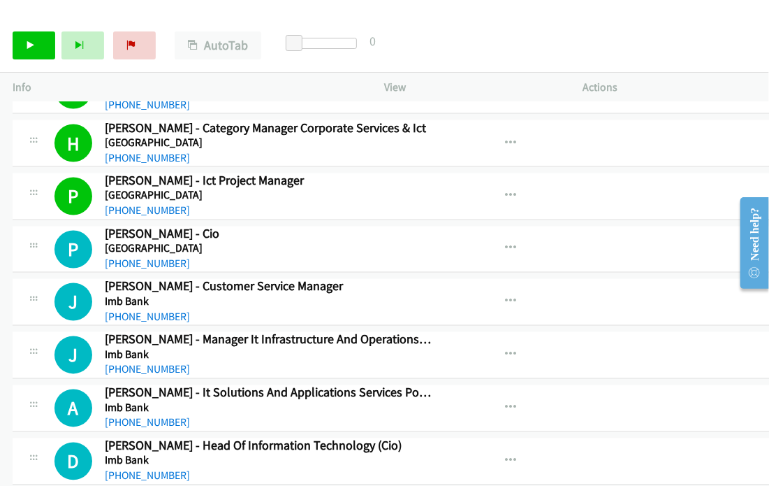
scroll to position [5704, 0]
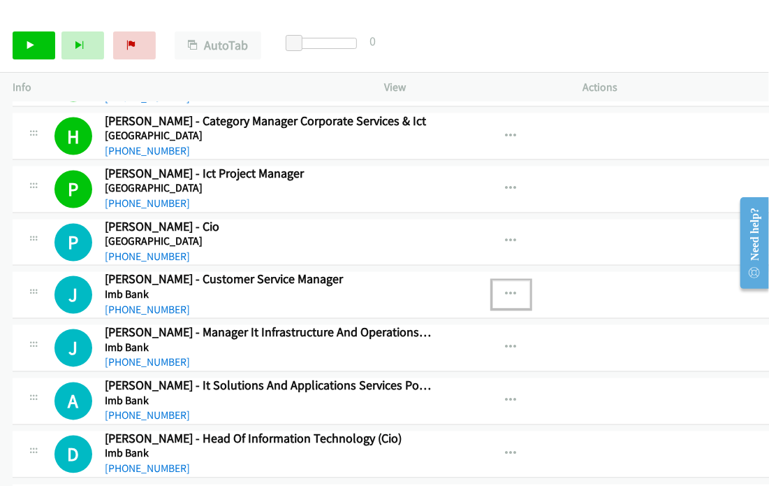
click at [512, 289] on icon "button" at bounding box center [511, 294] width 11 height 11
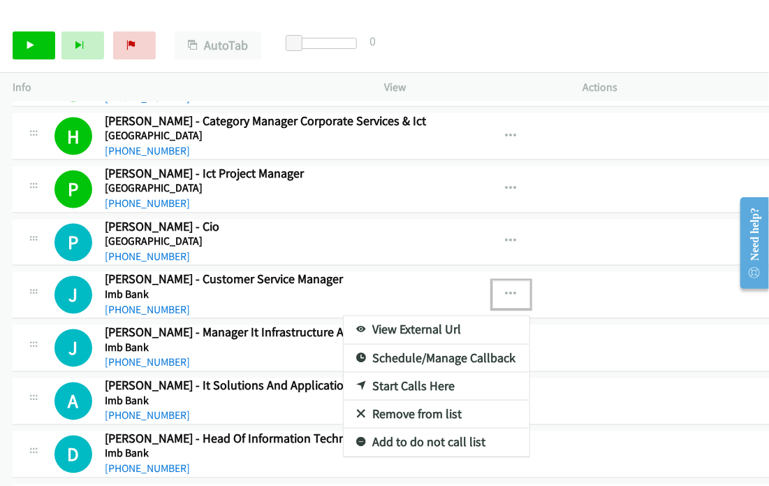
click at [400, 372] on link "Start Calls Here" at bounding box center [437, 386] width 186 height 28
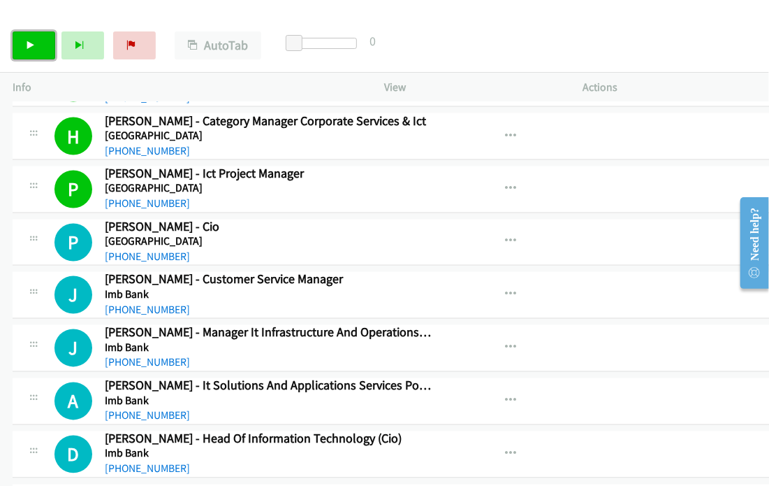
click at [35, 39] on link "Start Calls" at bounding box center [34, 45] width 43 height 28
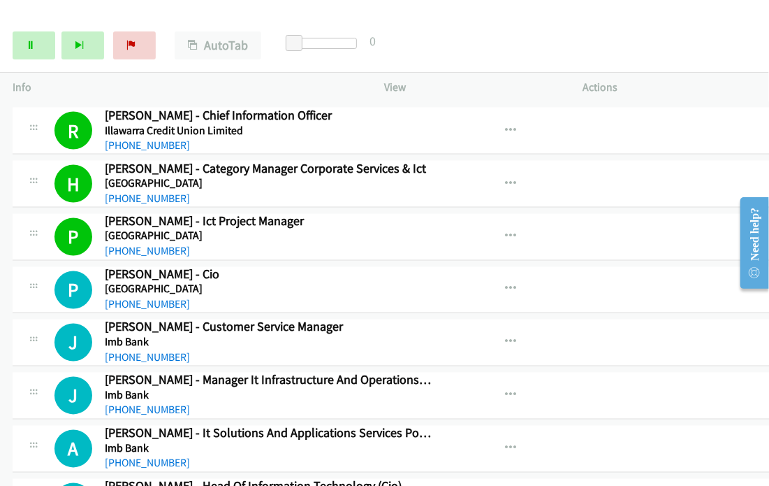
scroll to position [5634, 0]
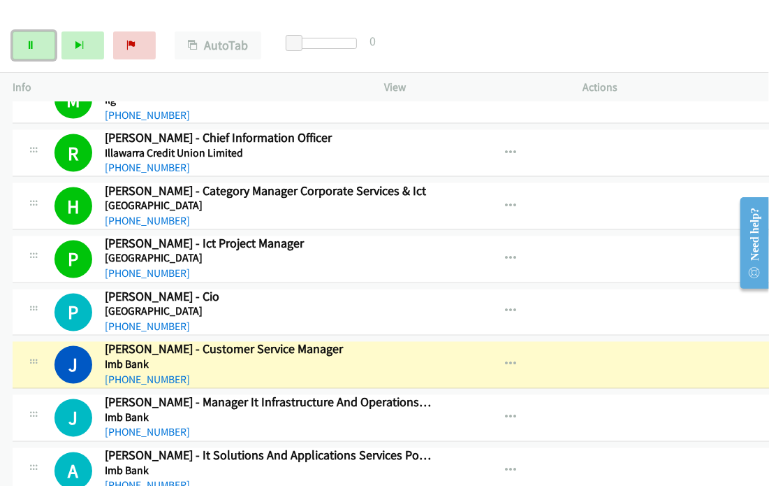
click at [32, 38] on link "Pause" at bounding box center [34, 45] width 43 height 28
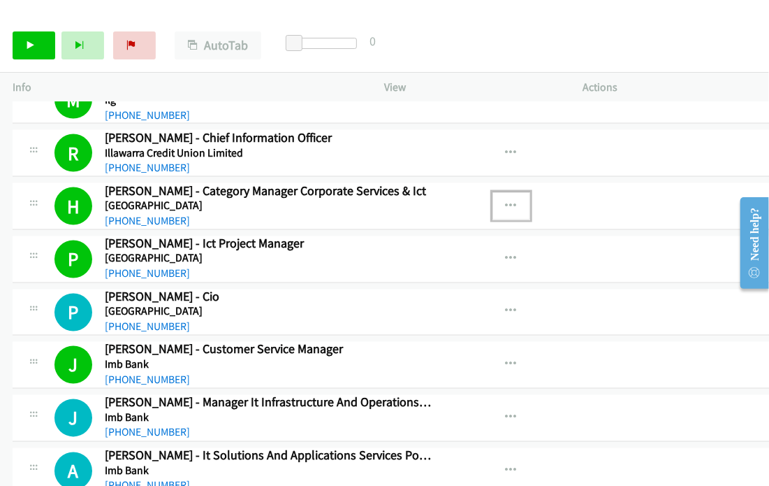
click at [517, 201] on icon "button" at bounding box center [511, 206] width 11 height 11
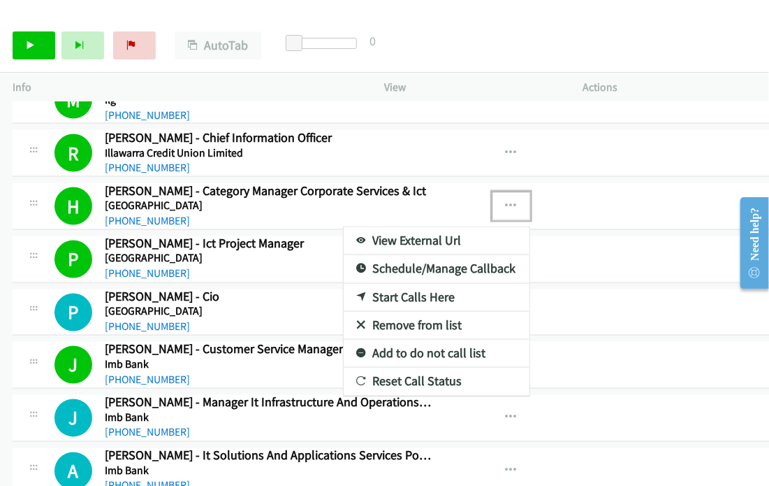
click at [425, 227] on link "View External Url" at bounding box center [437, 241] width 186 height 28
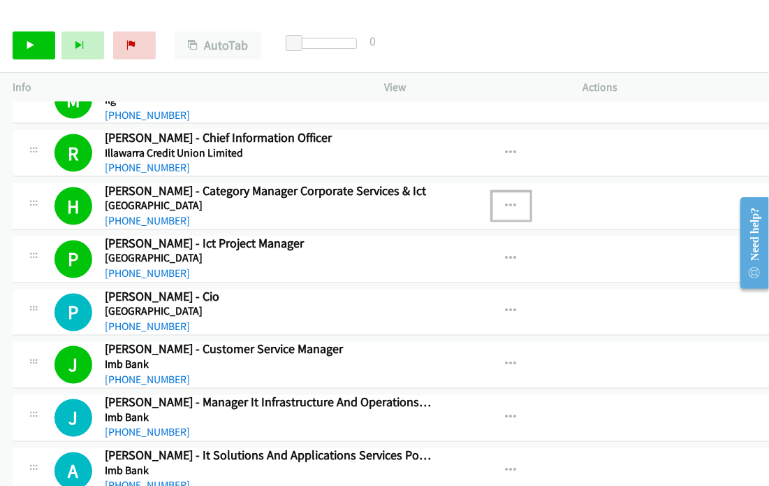
scroll to position [5704, 0]
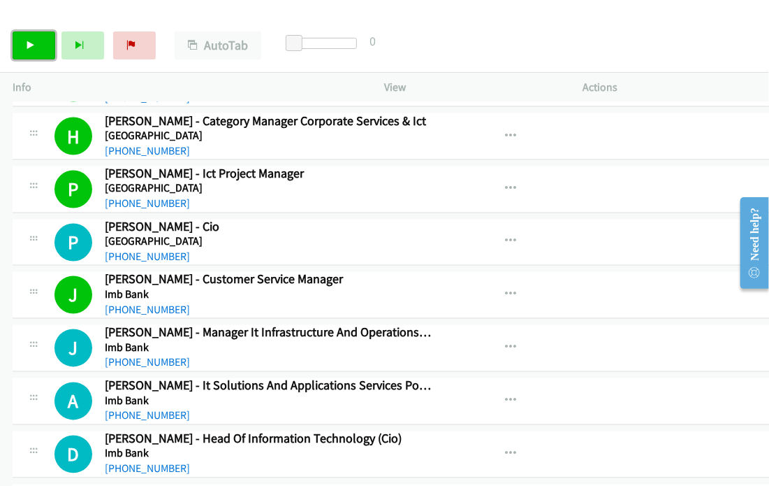
click at [24, 47] on link "Start Calls" at bounding box center [34, 45] width 43 height 28
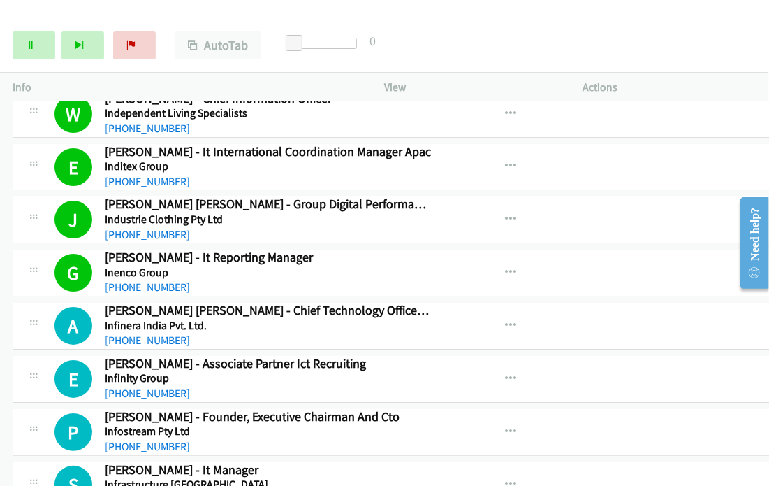
scroll to position [7031, 0]
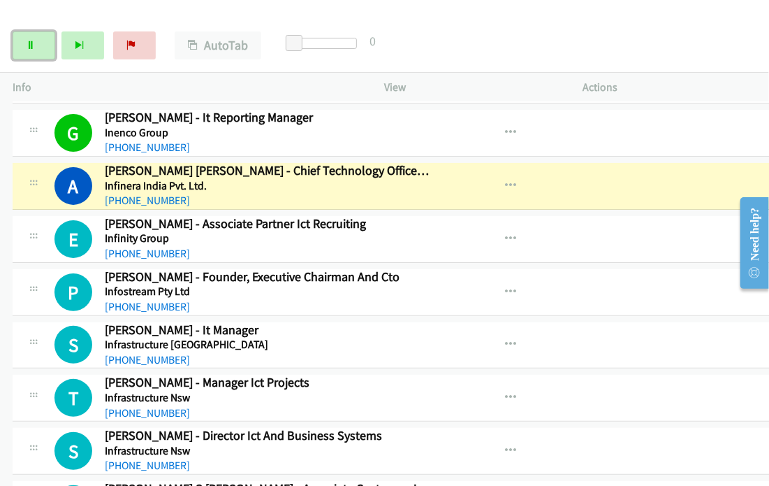
click at [46, 41] on link "Pause" at bounding box center [34, 45] width 43 height 28
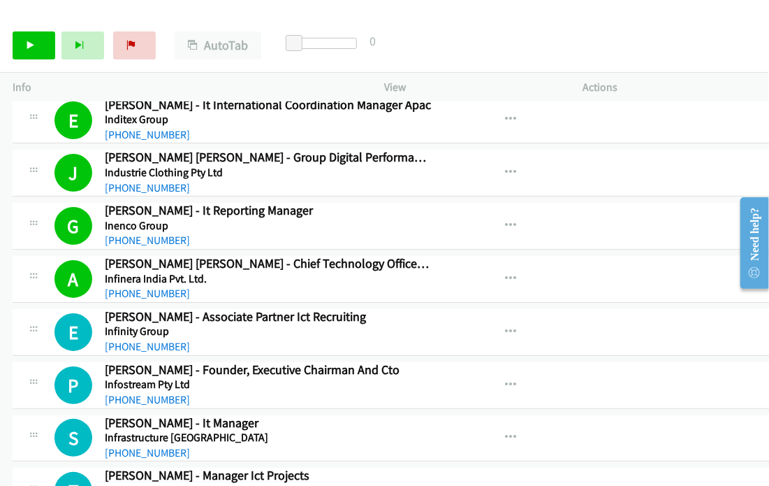
scroll to position [6892, 0]
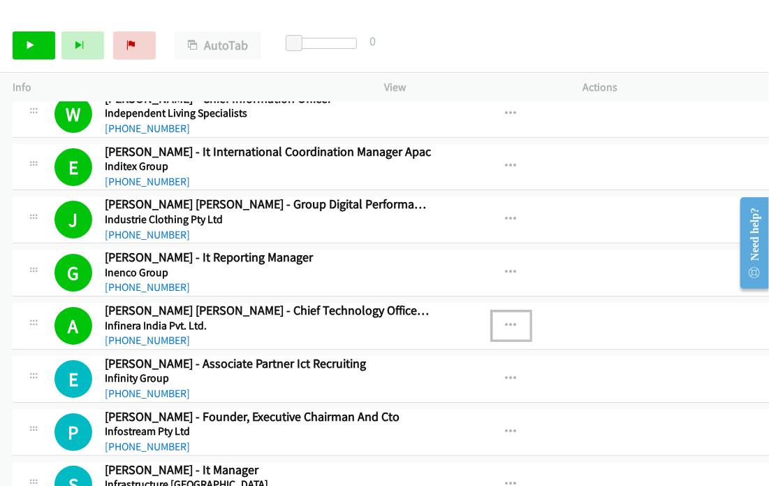
click at [511, 320] on icon "button" at bounding box center [511, 325] width 11 height 11
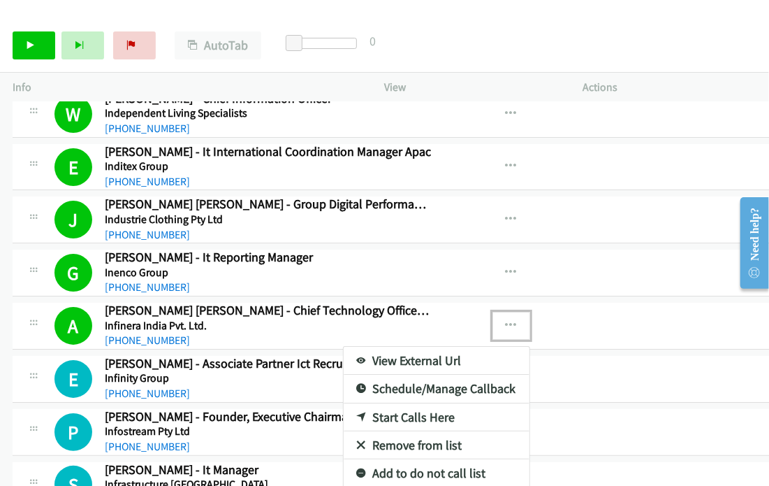
click at [476, 347] on link "View External Url" at bounding box center [437, 361] width 186 height 28
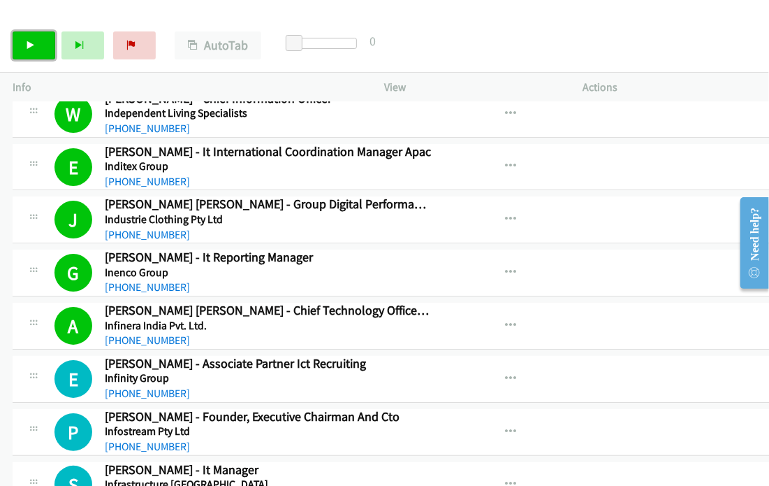
click at [30, 52] on link "Start Calls" at bounding box center [34, 45] width 43 height 28
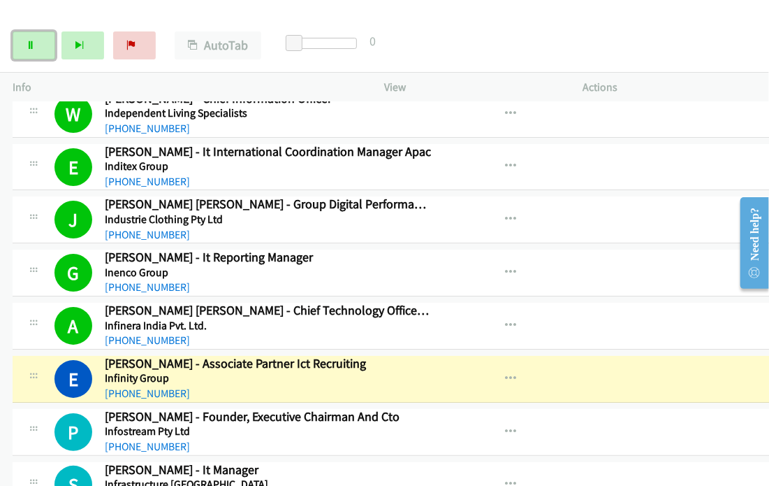
click at [34, 50] on link "Pause" at bounding box center [34, 45] width 43 height 28
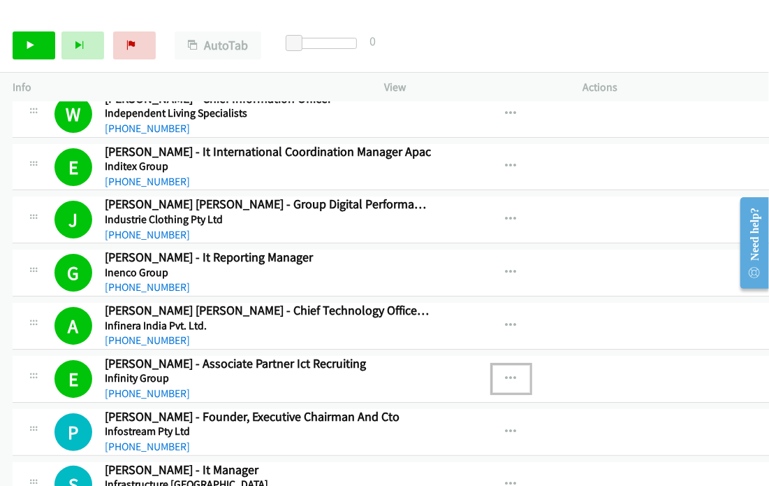
click at [507, 373] on icon "button" at bounding box center [511, 378] width 11 height 11
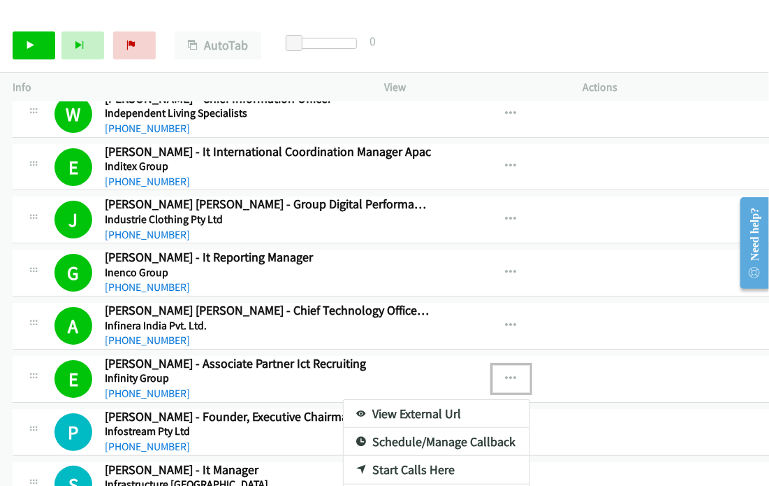
click at [451, 400] on link "View External Url" at bounding box center [437, 414] width 186 height 28
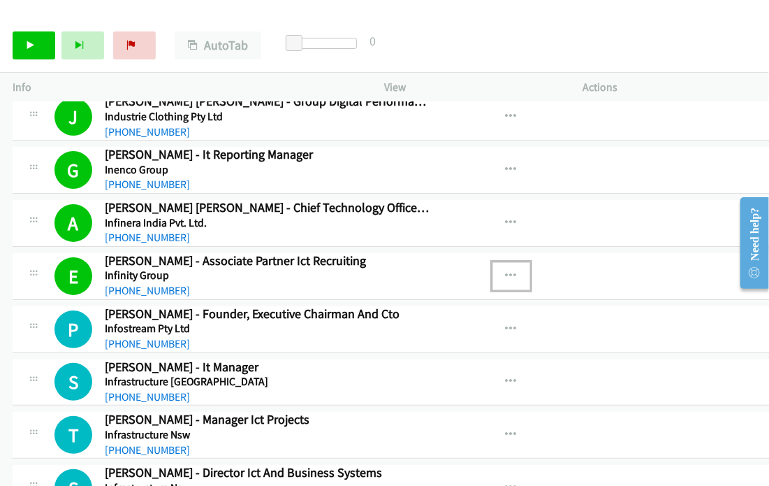
scroll to position [7031, 0]
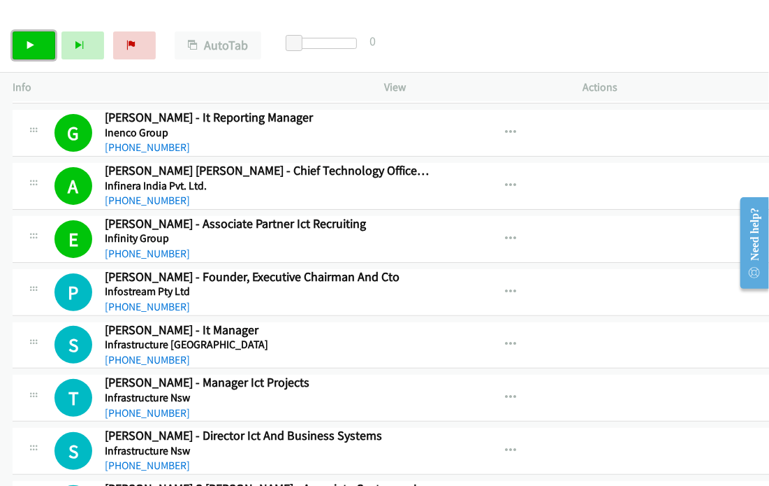
click at [29, 41] on icon at bounding box center [31, 46] width 10 height 10
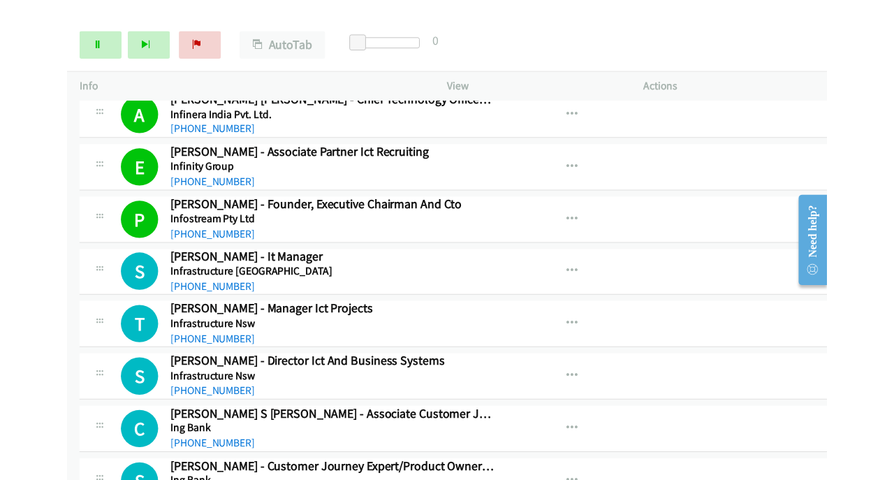
scroll to position [7171, 0]
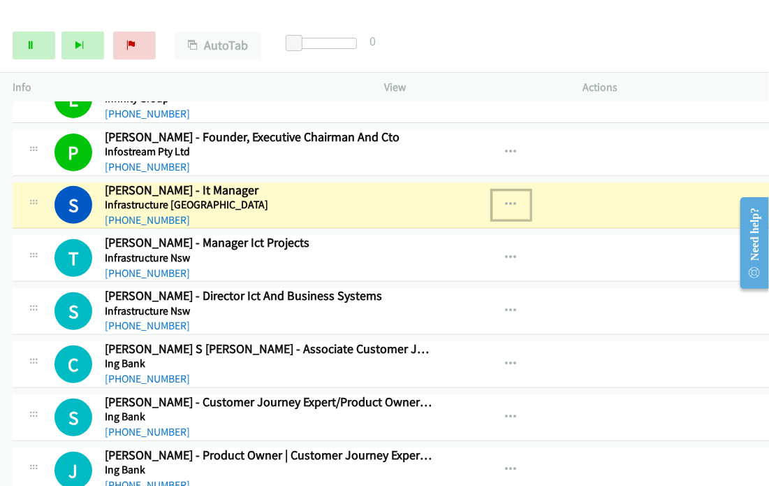
click at [509, 199] on icon "button" at bounding box center [511, 204] width 11 height 11
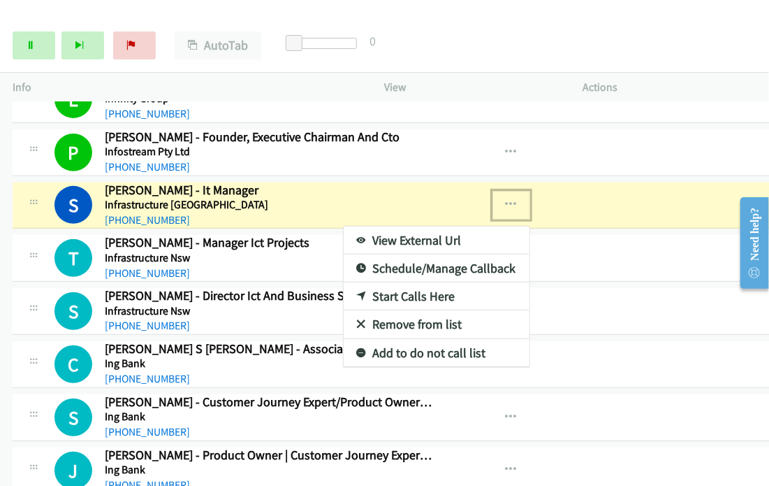
click at [414, 226] on link "View External Url" at bounding box center [437, 240] width 186 height 28
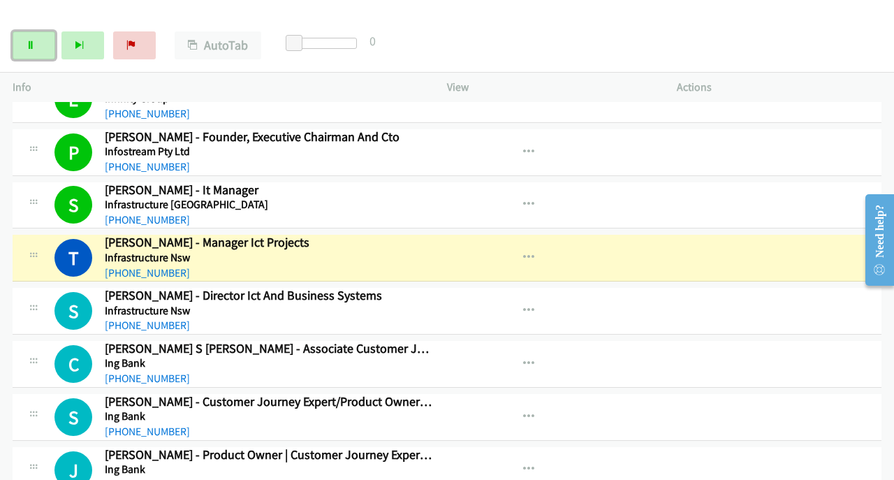
click at [20, 40] on link "Pause" at bounding box center [34, 45] width 43 height 28
click at [523, 199] on icon "button" at bounding box center [528, 204] width 11 height 11
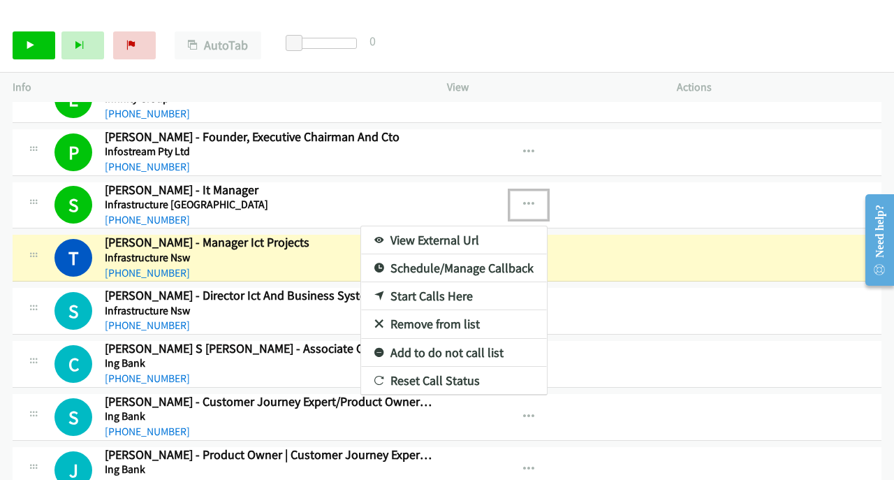
click at [428, 226] on link "View External Url" at bounding box center [454, 240] width 186 height 28
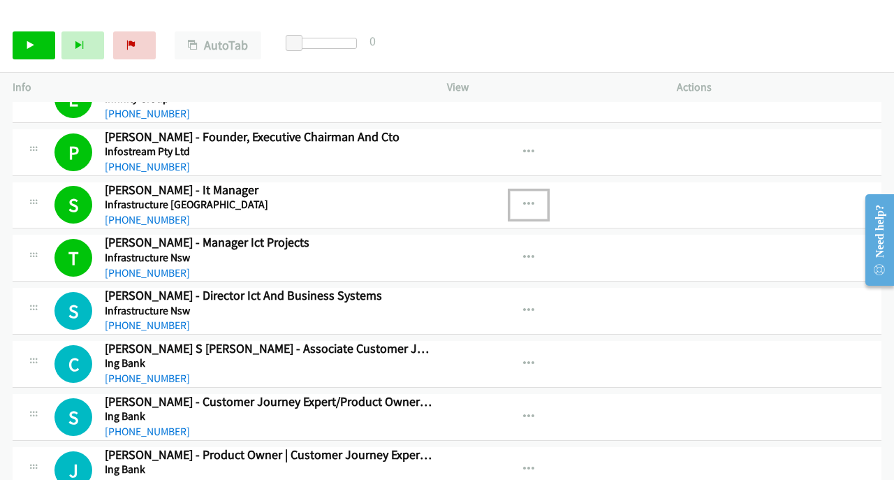
click at [523, 199] on icon "button" at bounding box center [528, 204] width 11 height 11
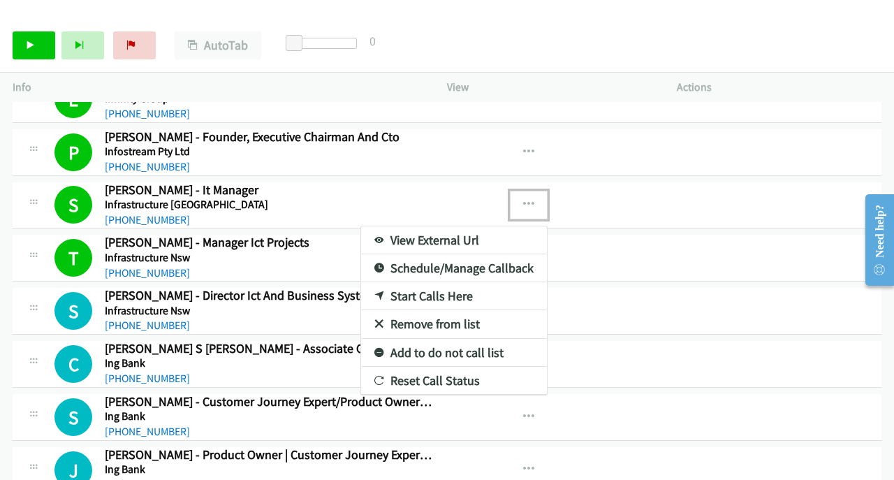
click at [426, 226] on link "View External Url" at bounding box center [454, 240] width 186 height 28
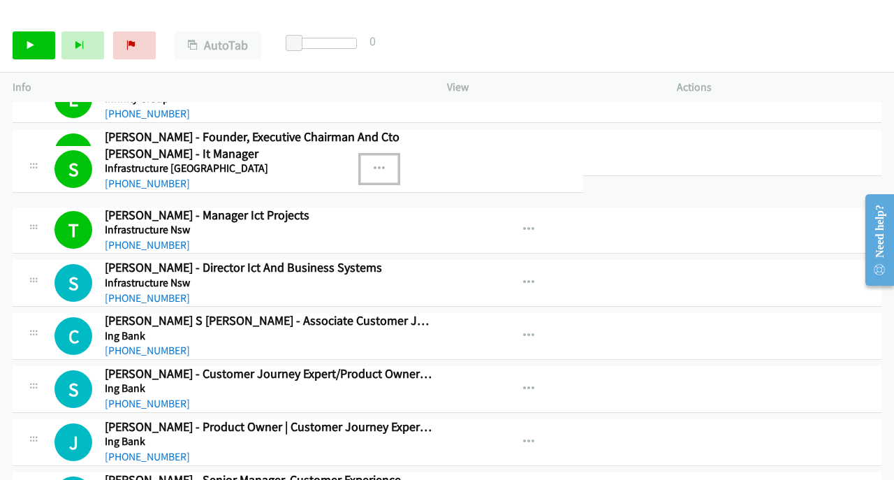
drag, startPoint x: 165, startPoint y: 181, endPoint x: 131, endPoint y: 178, distance: 33.7
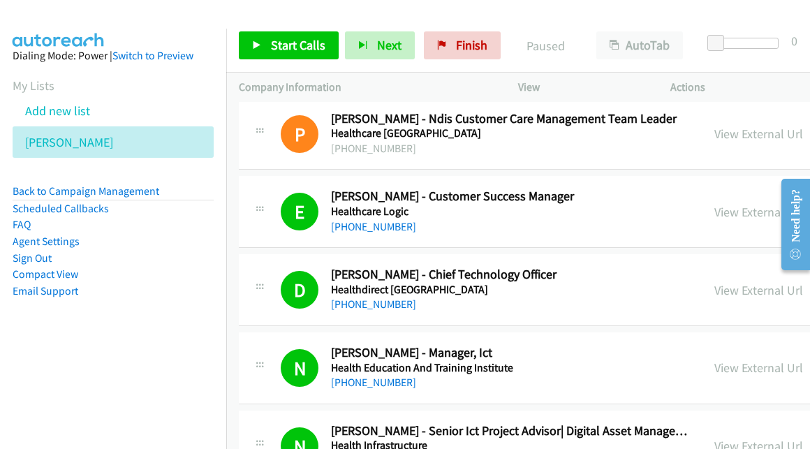
scroll to position [1188, 0]
